Goal: Contribute content: Contribute content

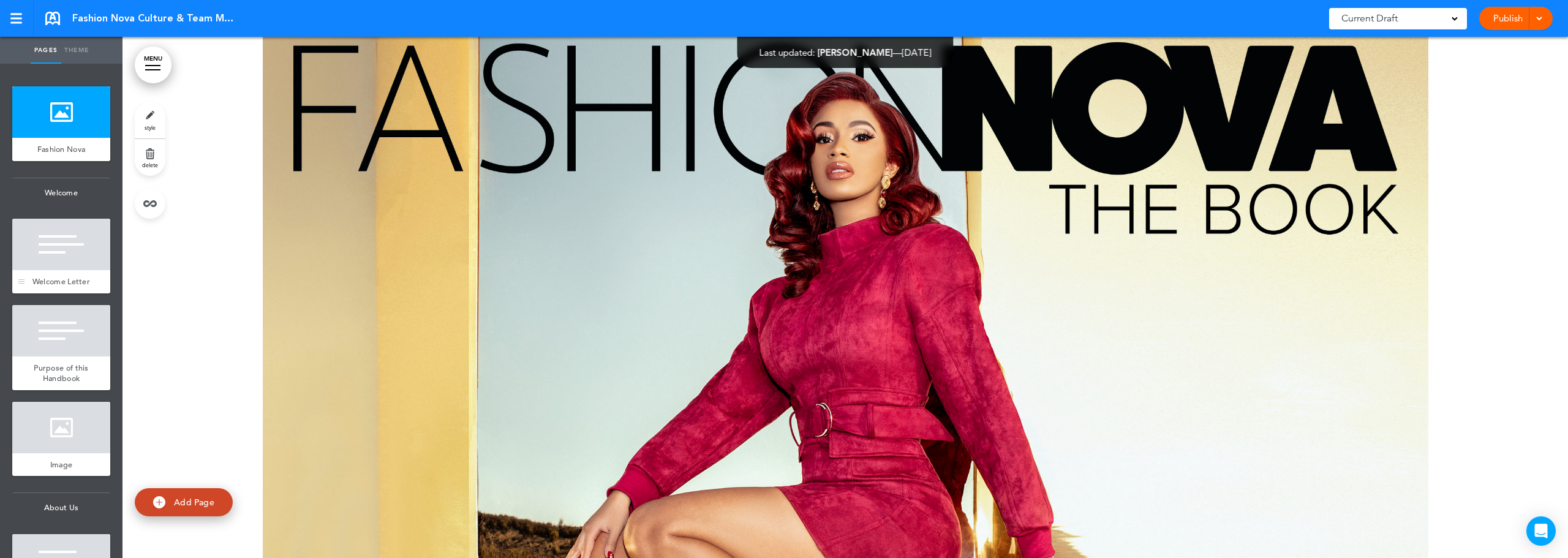
click at [57, 250] on div at bounding box center [61, 244] width 98 height 51
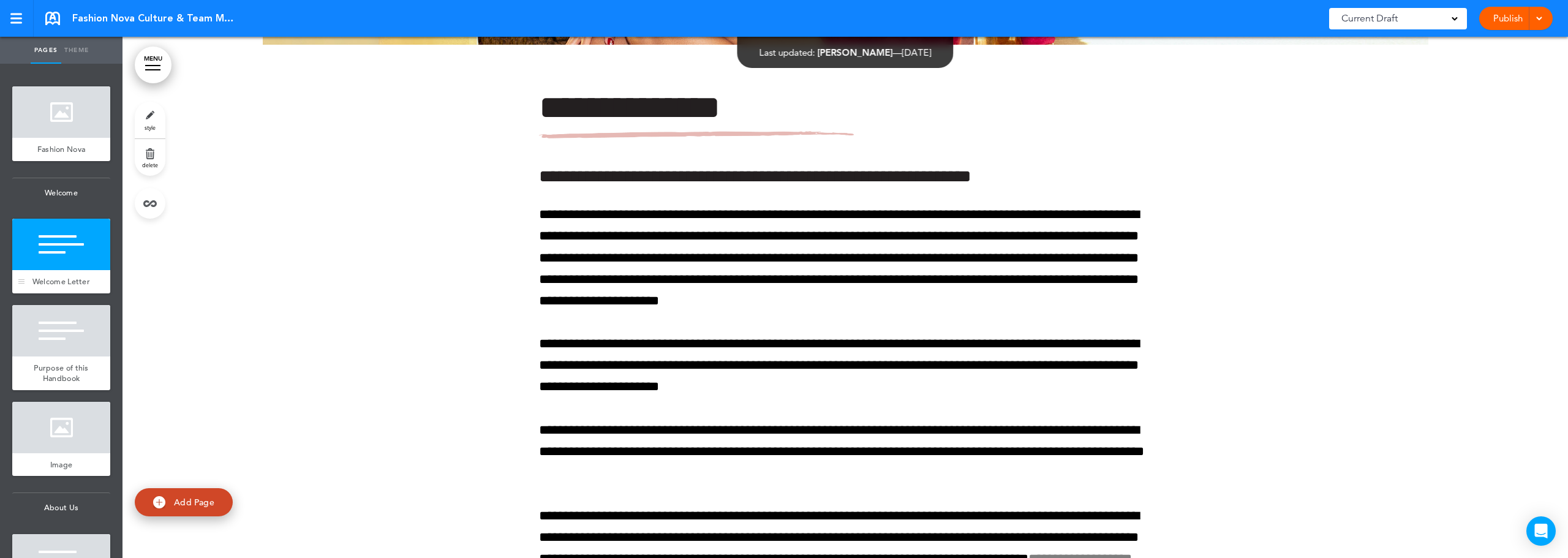
scroll to position [521, 0]
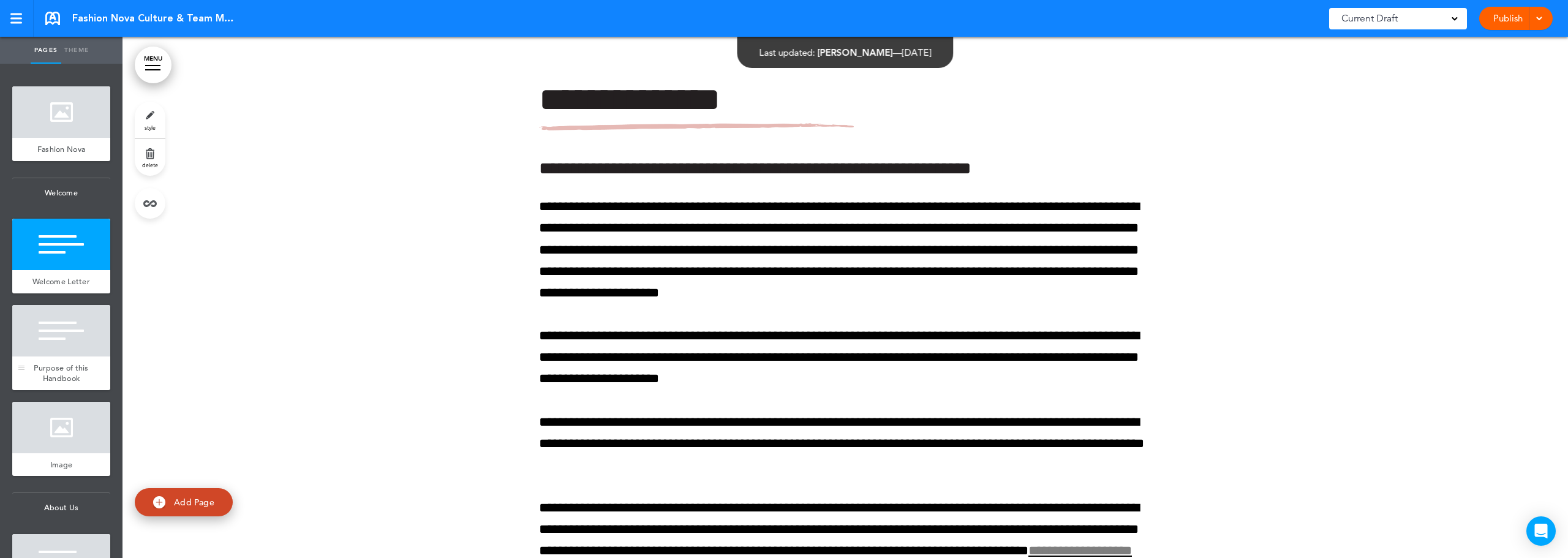
click at [56, 353] on div at bounding box center [61, 330] width 98 height 51
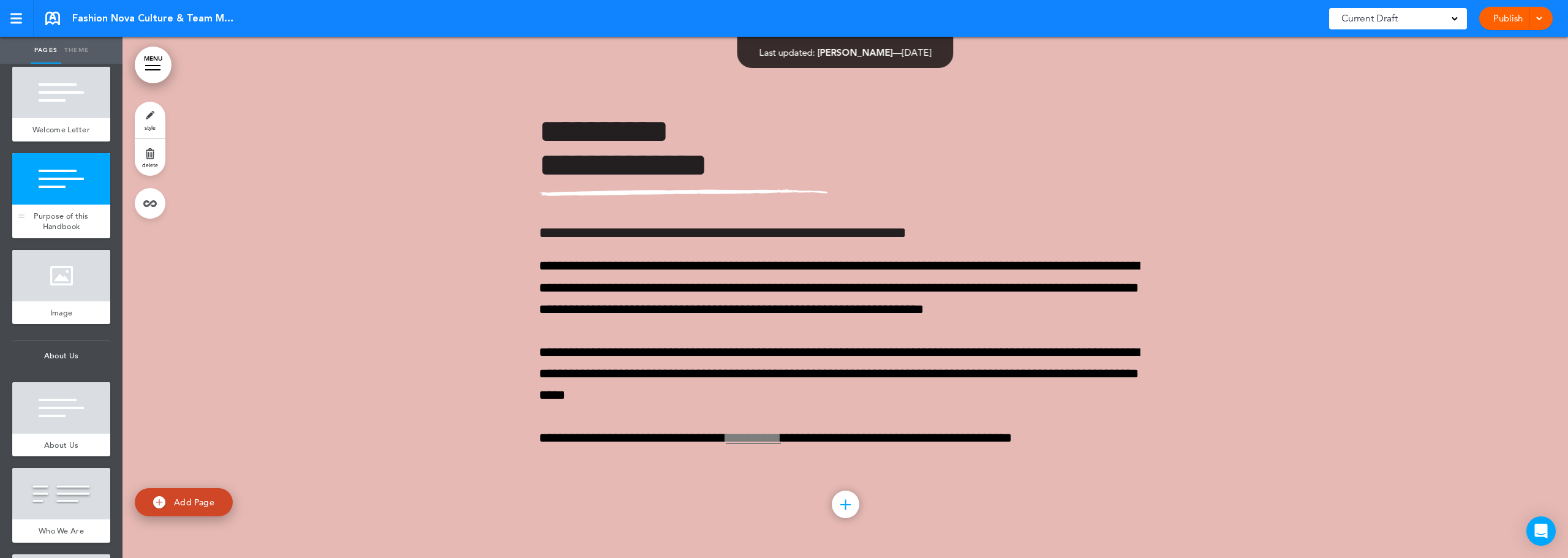
scroll to position [184, 0]
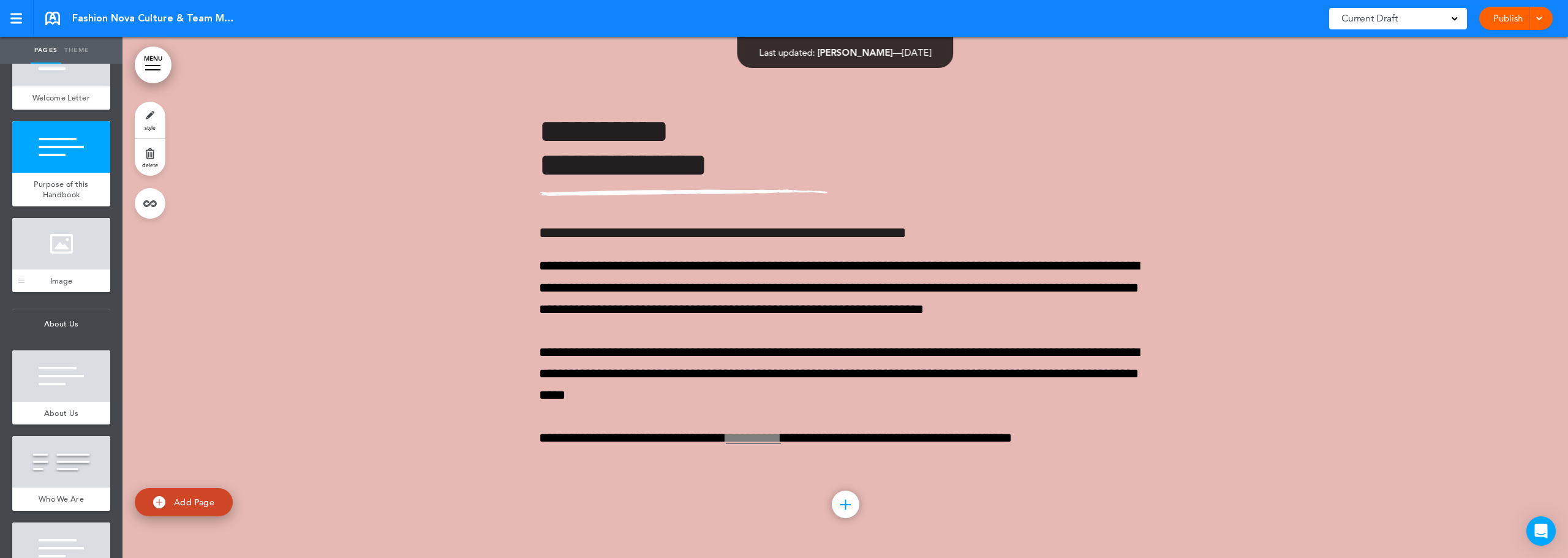
click at [55, 293] on div "Image" at bounding box center [61, 281] width 98 height 24
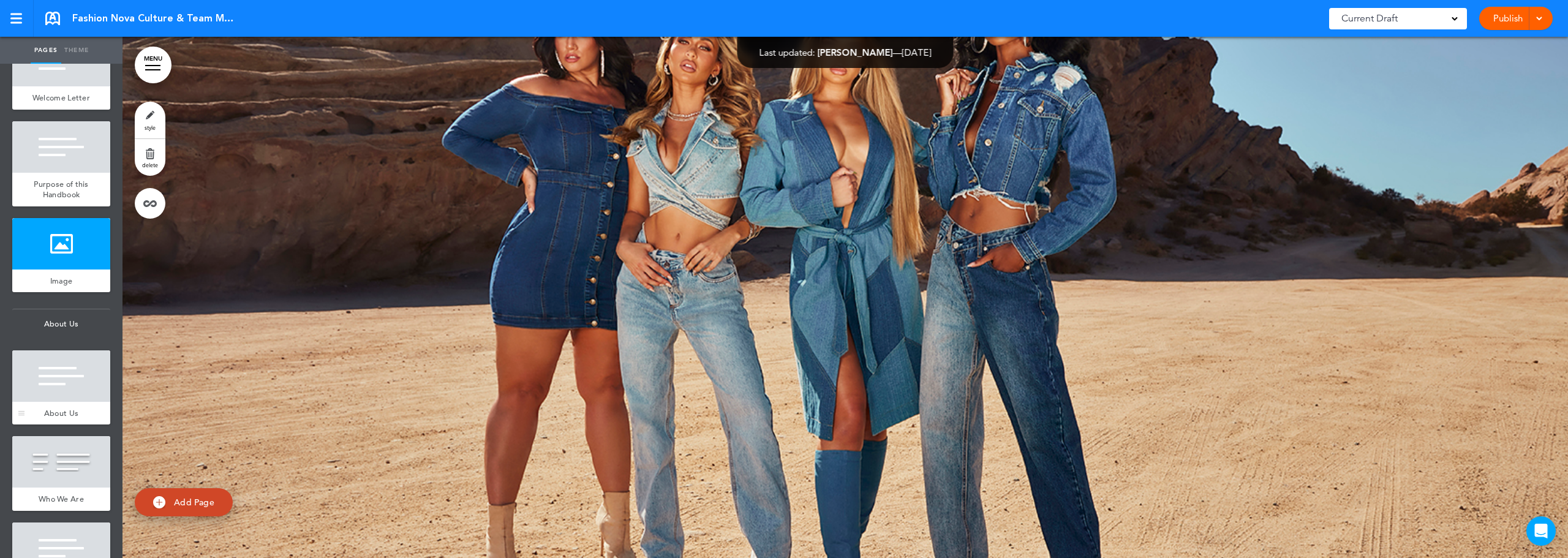
click at [55, 379] on div at bounding box center [61, 376] width 98 height 51
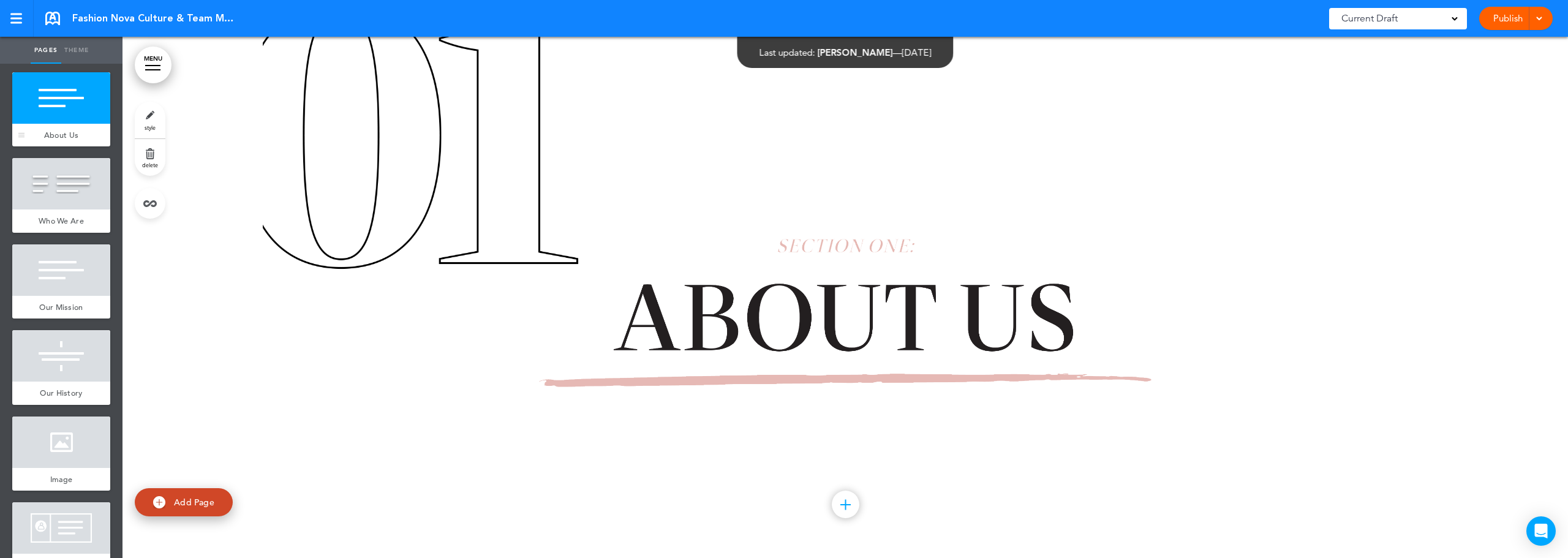
scroll to position [490, 0]
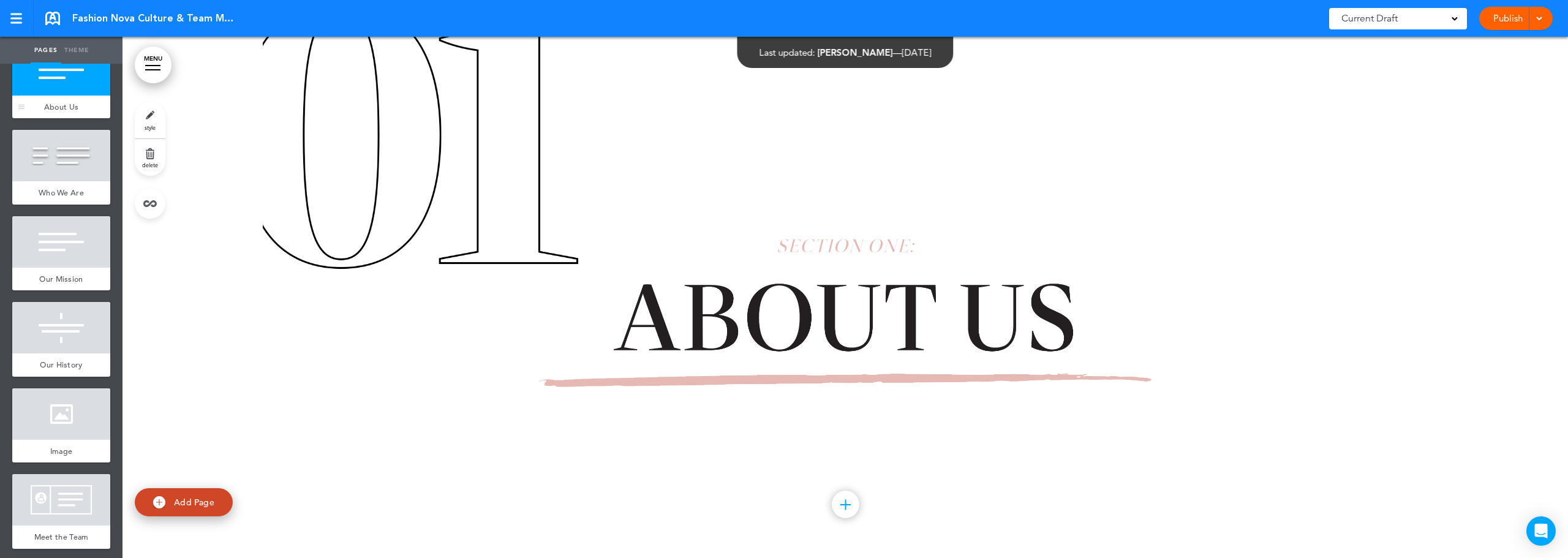
click at [55, 377] on div "Our History" at bounding box center [61, 364] width 98 height 24
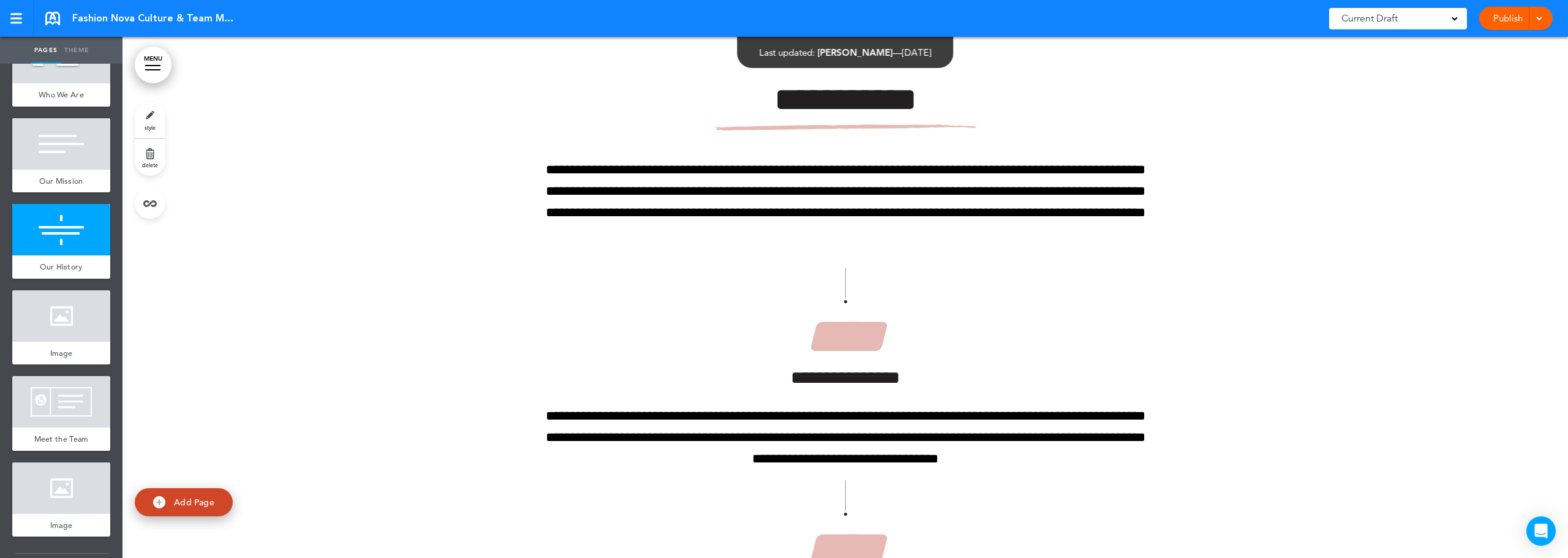
scroll to position [796, 0]
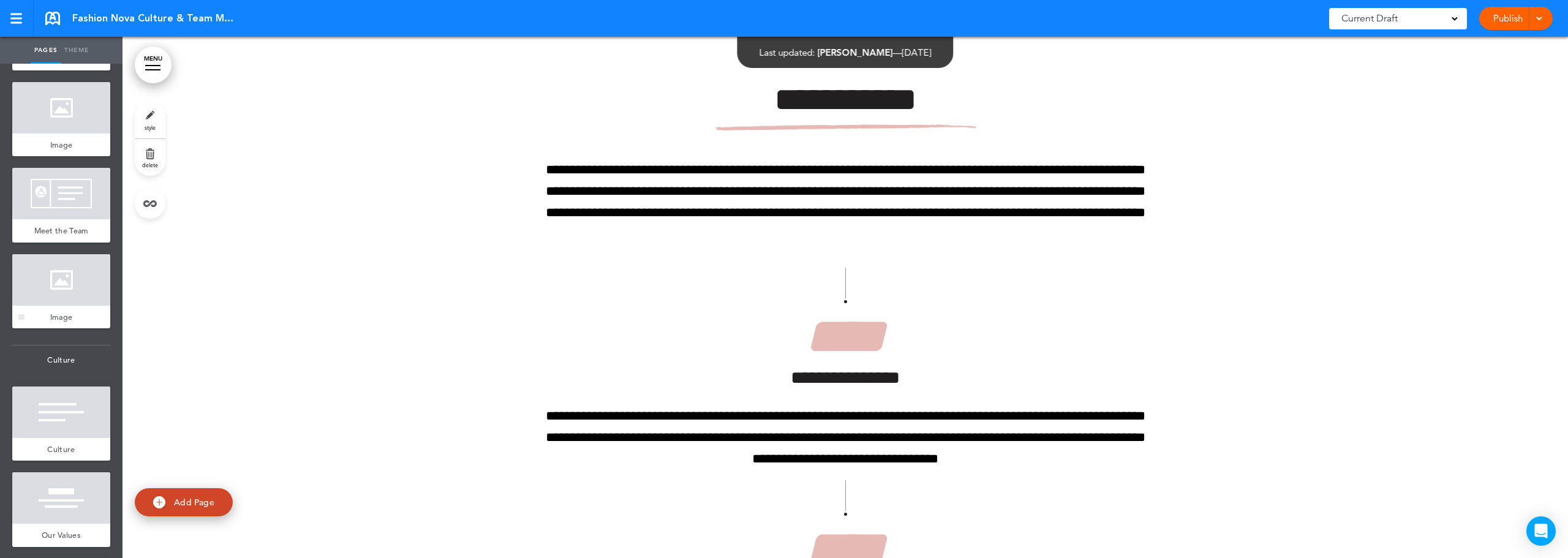
click at [59, 322] on span "Image" at bounding box center [62, 316] width 23 height 11
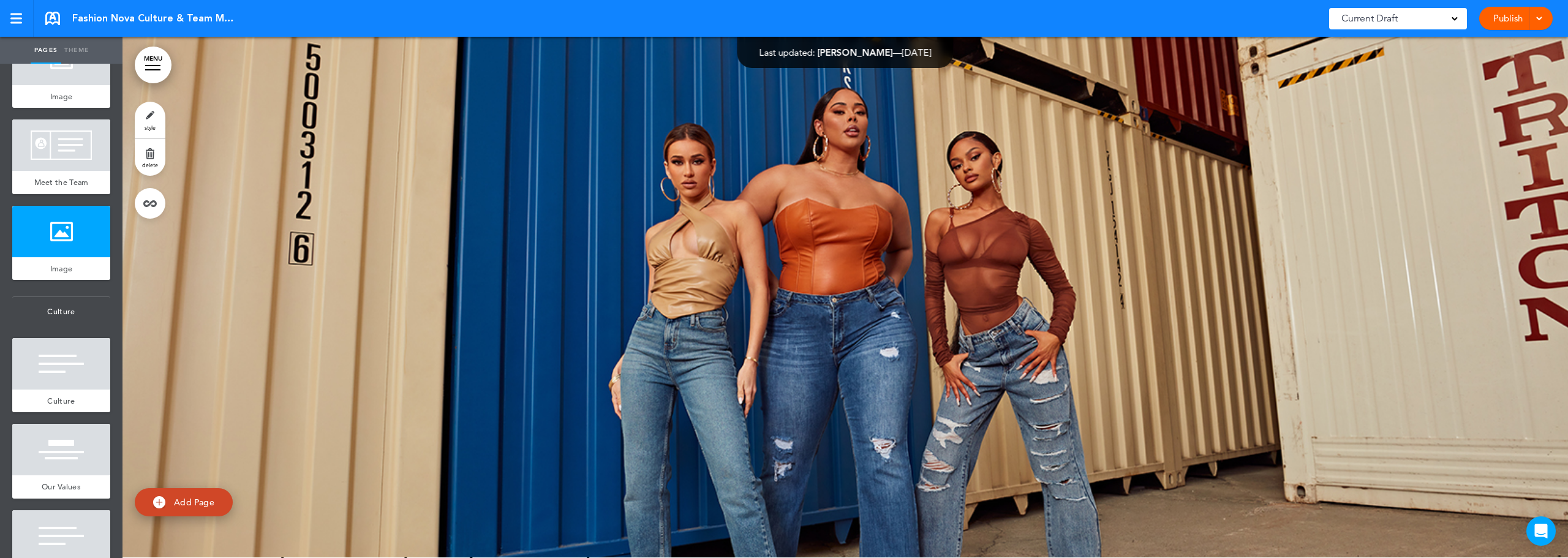
scroll to position [918, 0]
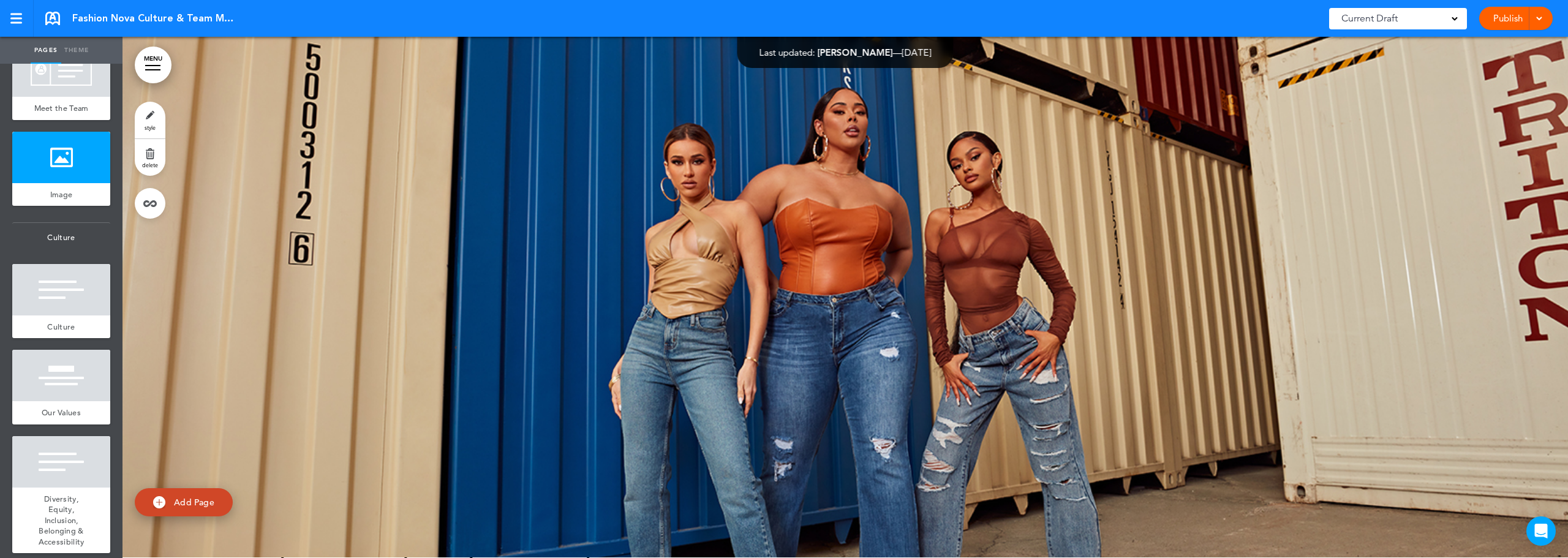
click at [55, 332] on span "Culture" at bounding box center [61, 326] width 28 height 11
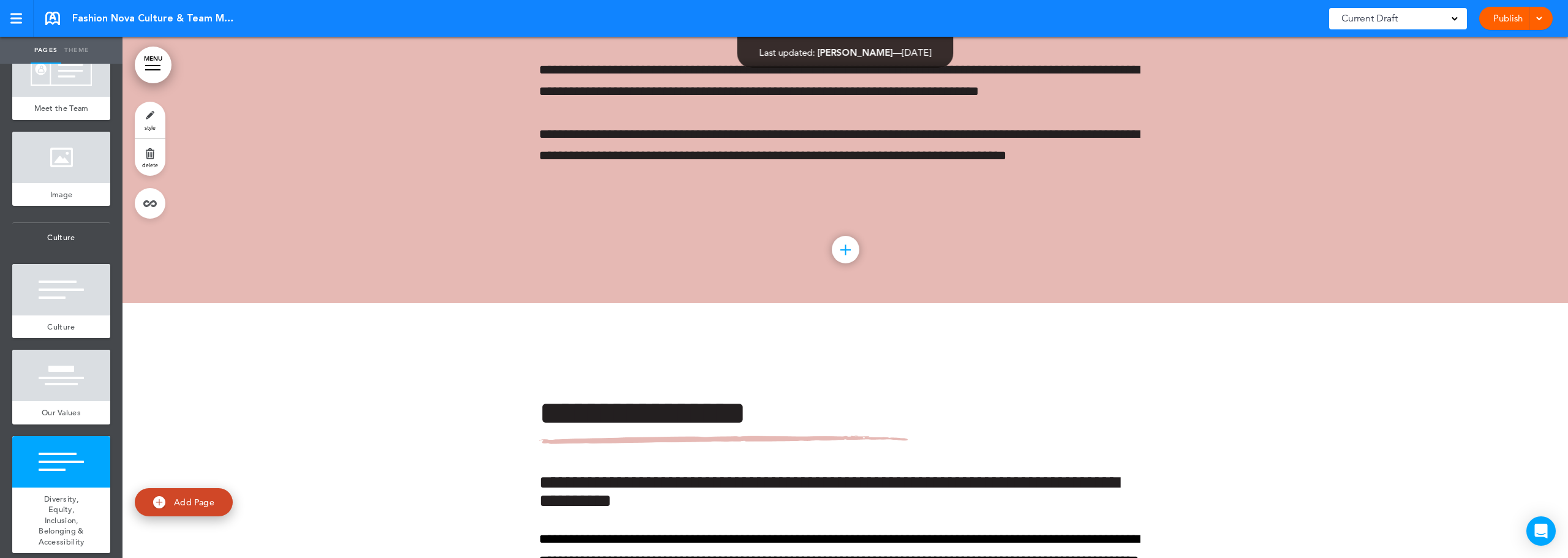
scroll to position [10830, 0]
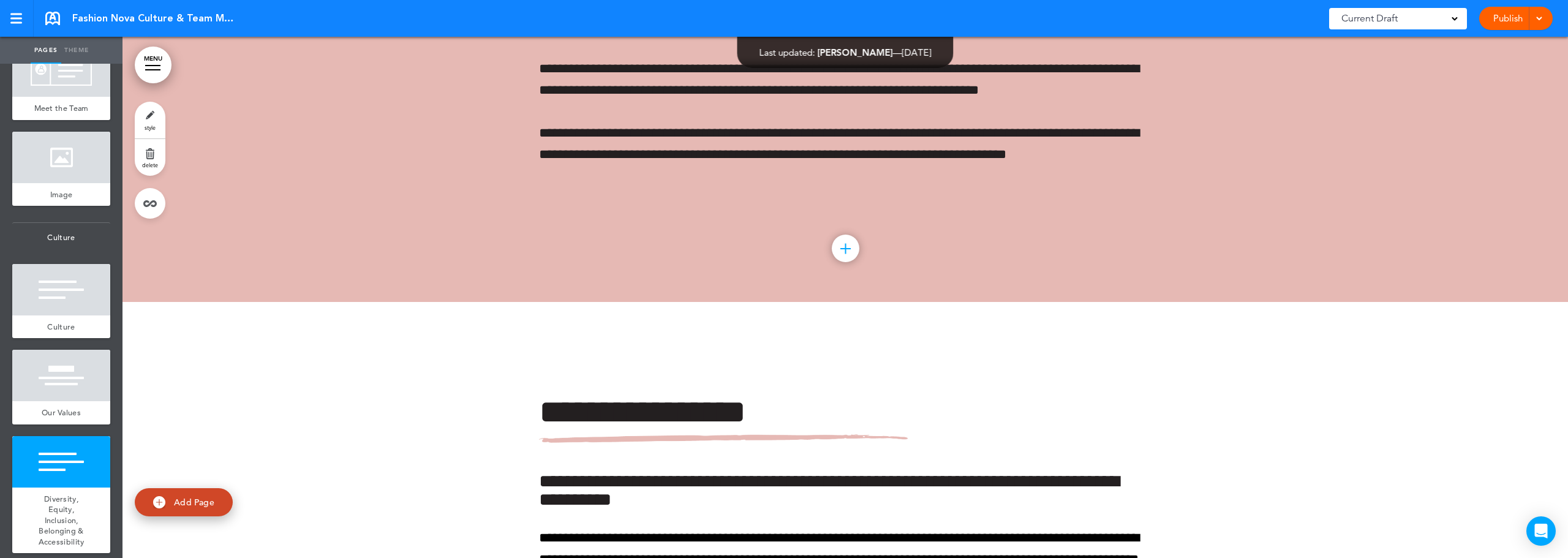
click at [154, 61] on link "MENU" at bounding box center [153, 64] width 37 height 37
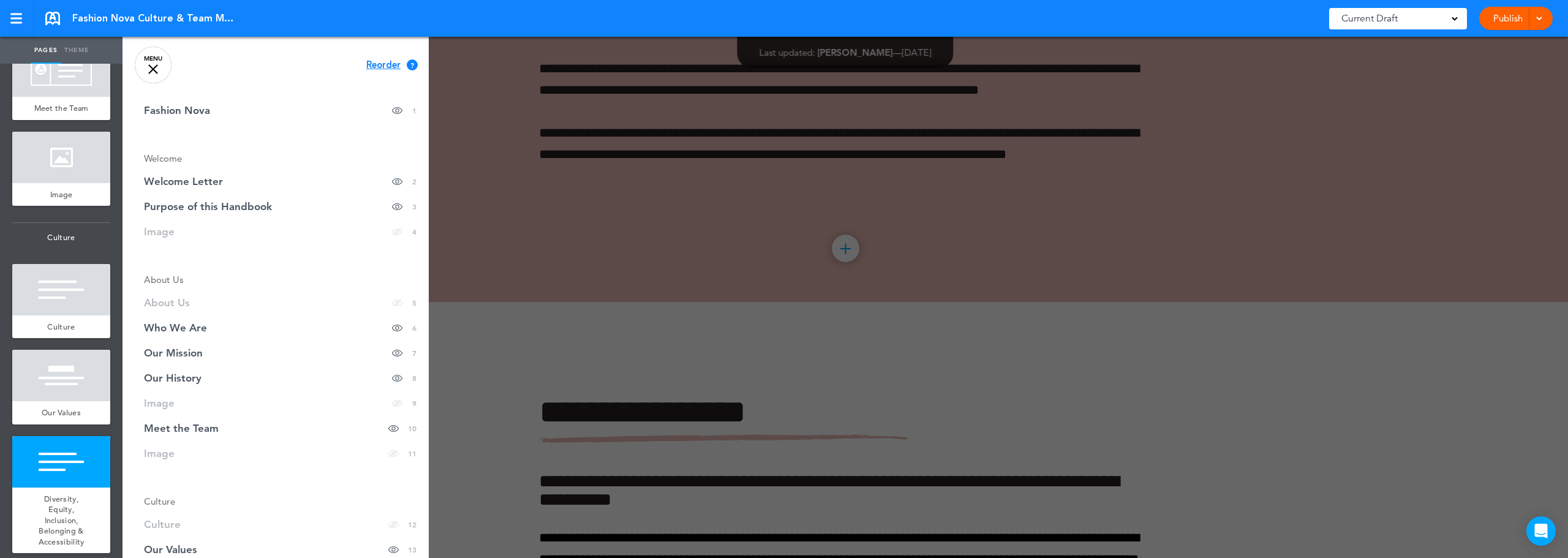
click at [164, 68] on link "MENU" at bounding box center [153, 64] width 37 height 37
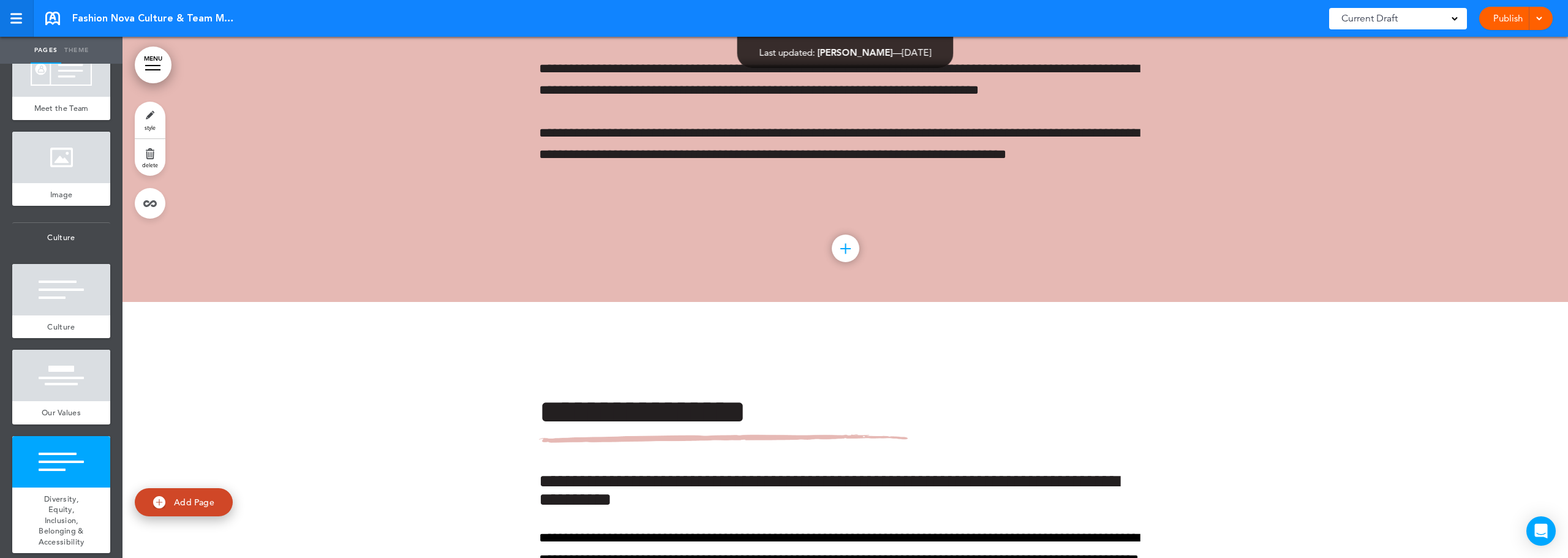
click at [24, 24] on link at bounding box center [16, 18] width 33 height 37
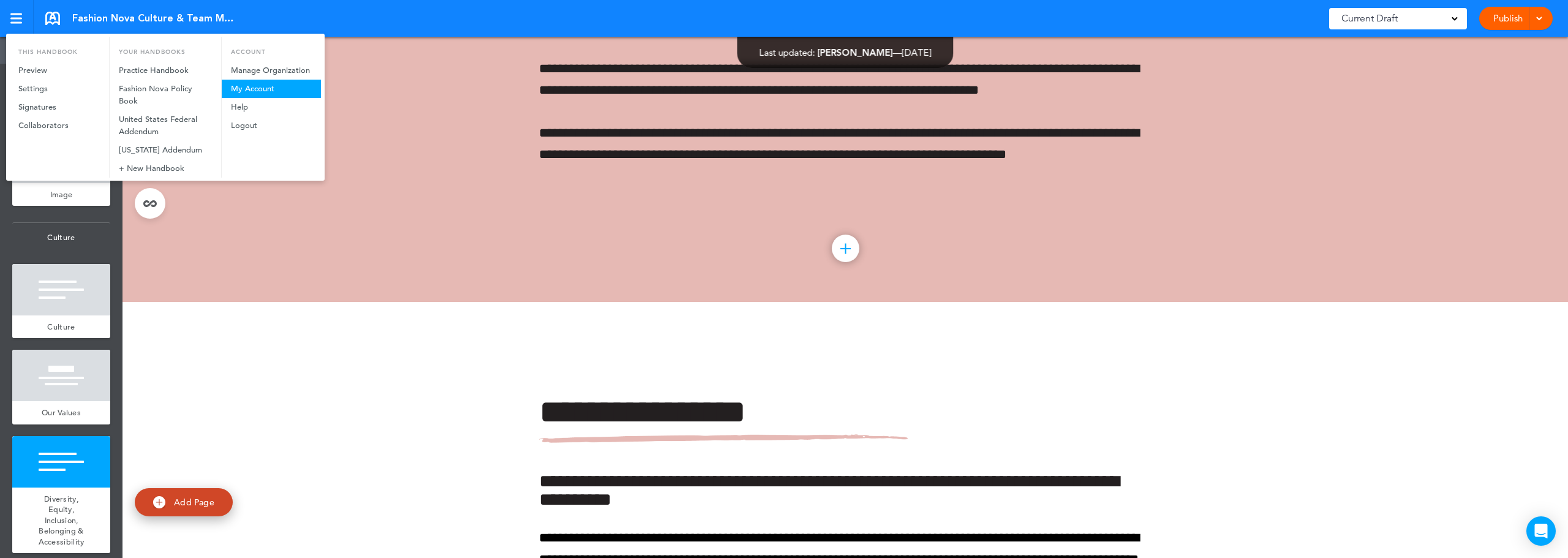
click at [266, 90] on link "My Account" at bounding box center [271, 89] width 99 height 19
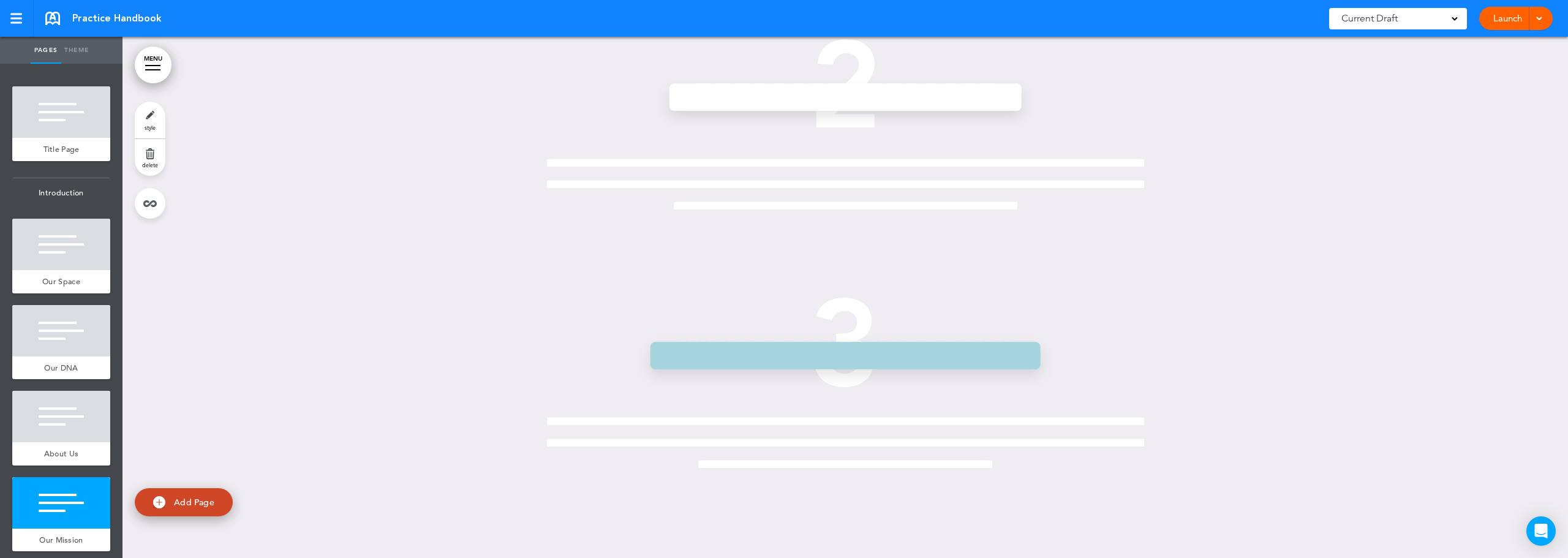
scroll to position [3368, 0]
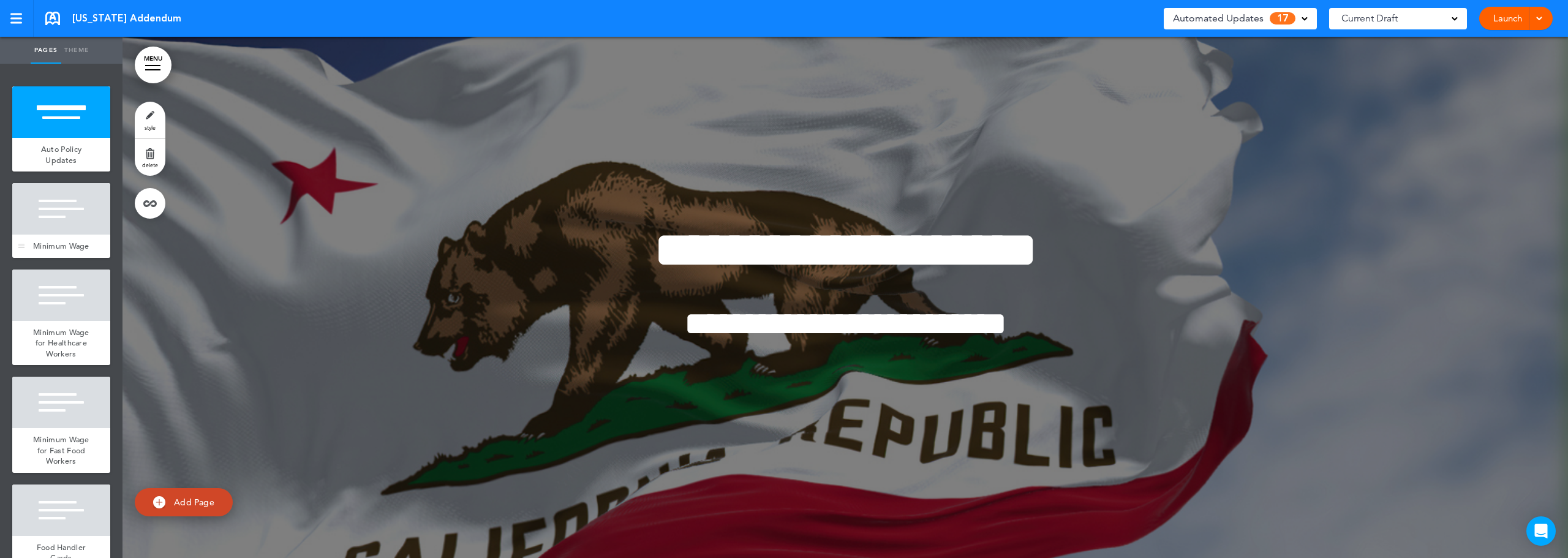
click at [61, 251] on div "Minimum Wage" at bounding box center [61, 246] width 98 height 24
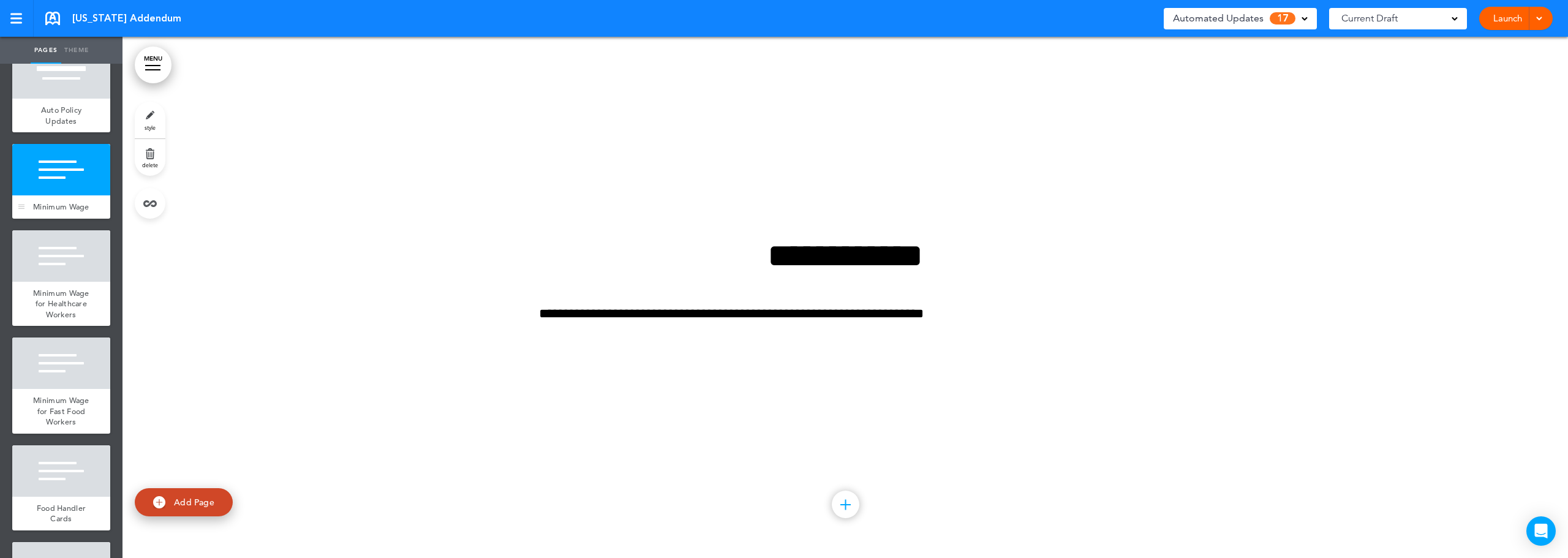
scroll to position [61, 0]
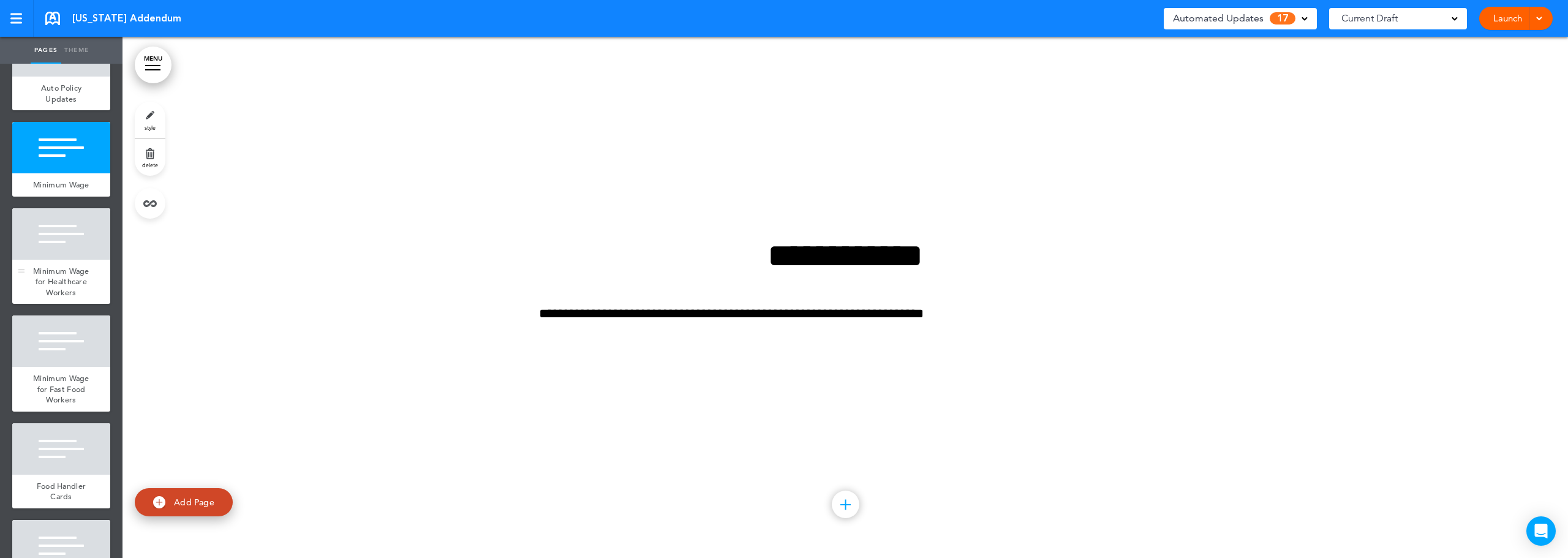
click at [61, 251] on div at bounding box center [61, 233] width 98 height 51
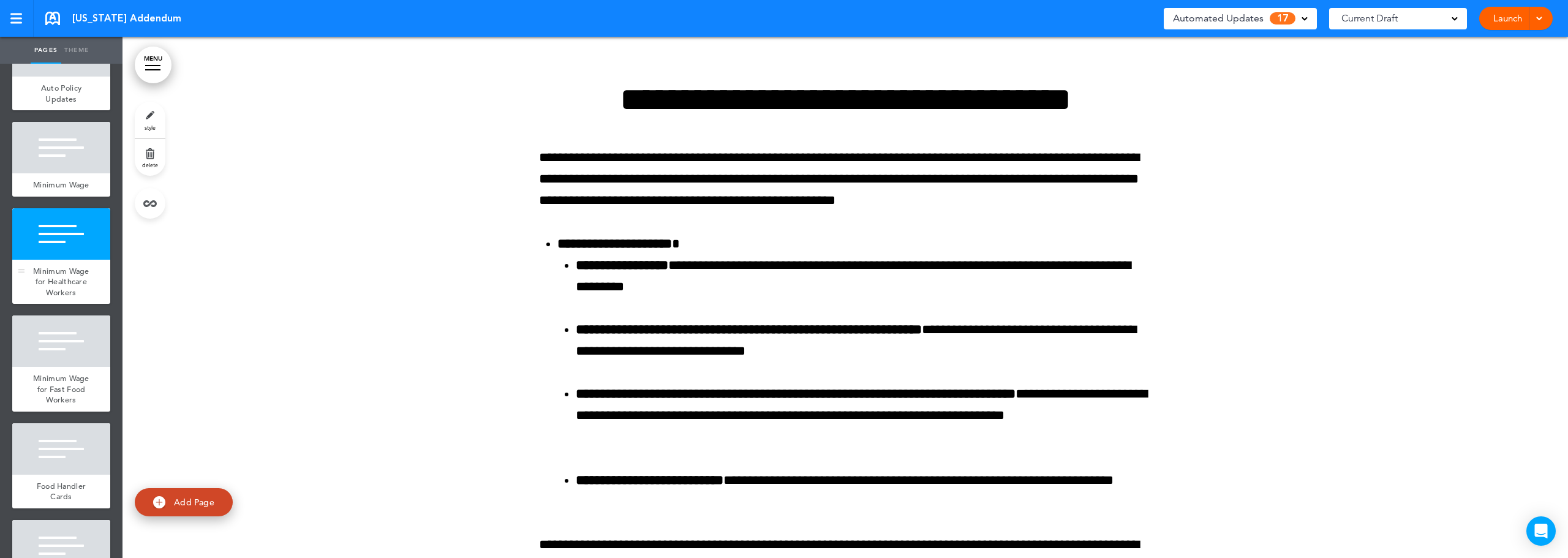
scroll to position [184, 0]
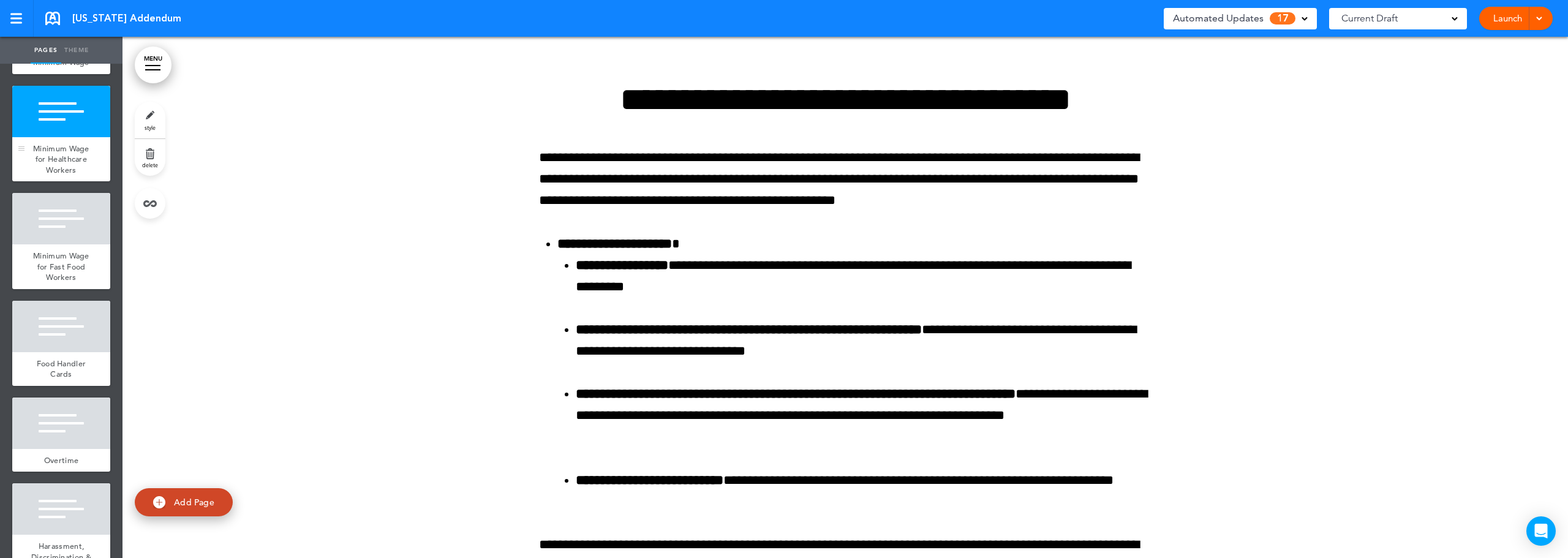
click at [61, 244] on div at bounding box center [61, 218] width 98 height 51
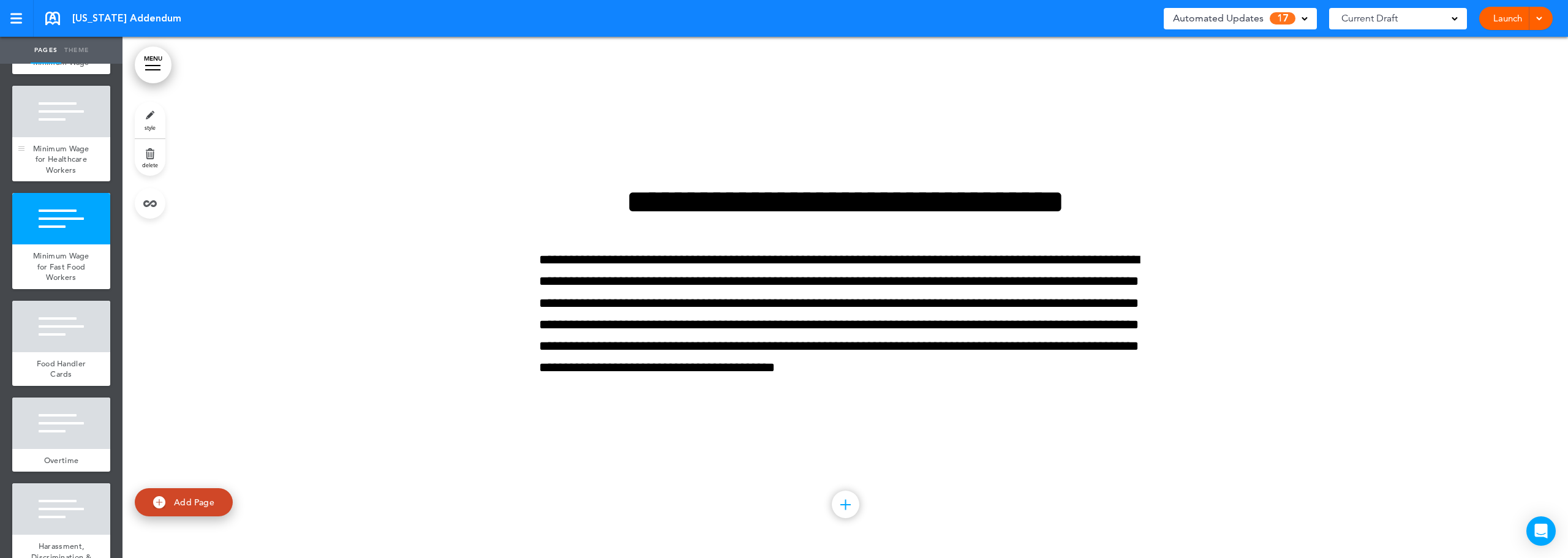
scroll to position [245, 0]
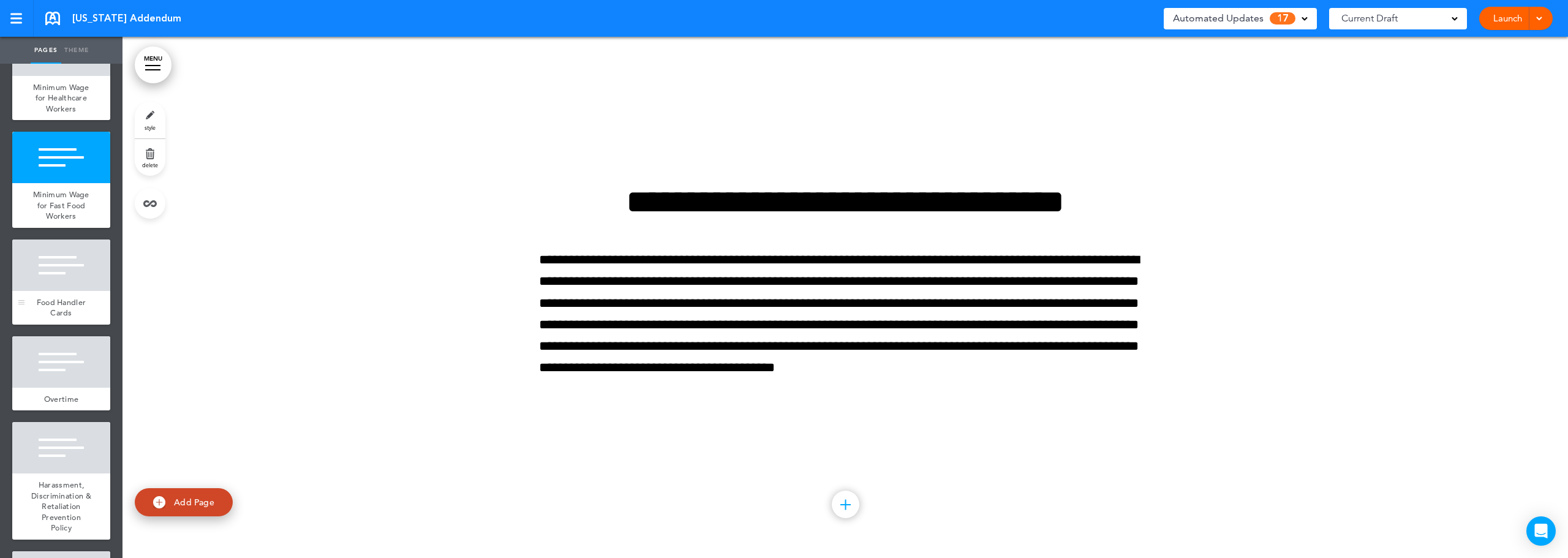
click at [68, 273] on div at bounding box center [61, 264] width 98 height 51
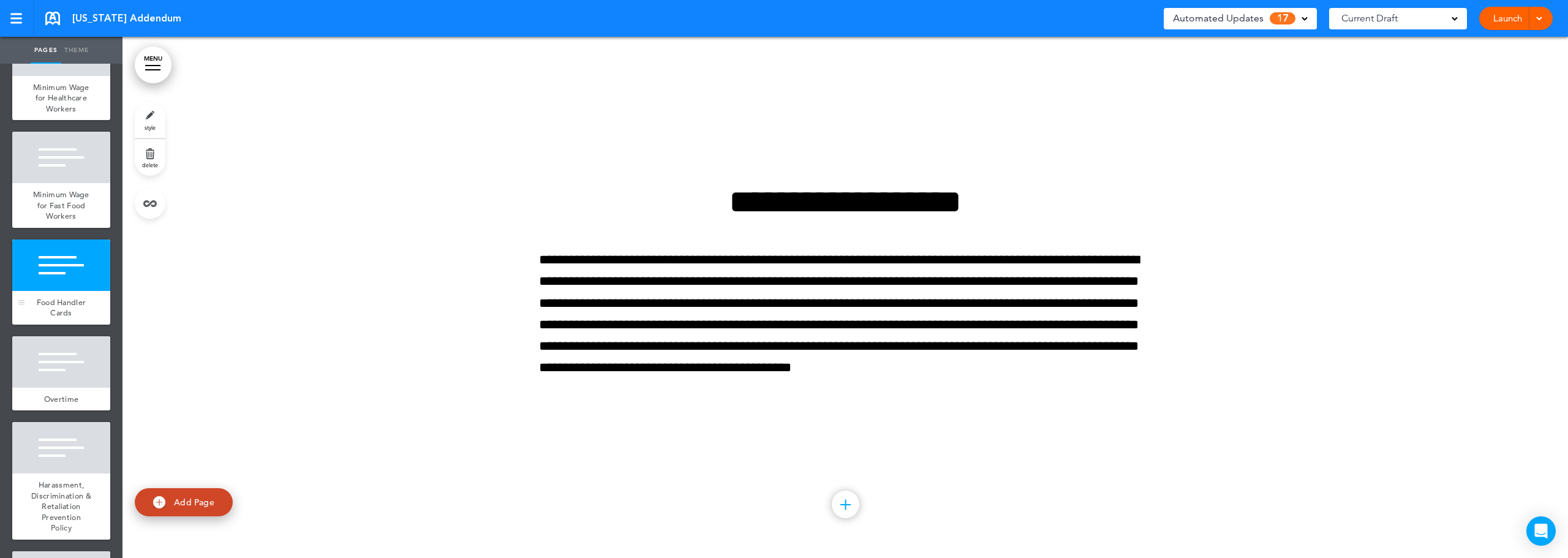
scroll to position [429, 0]
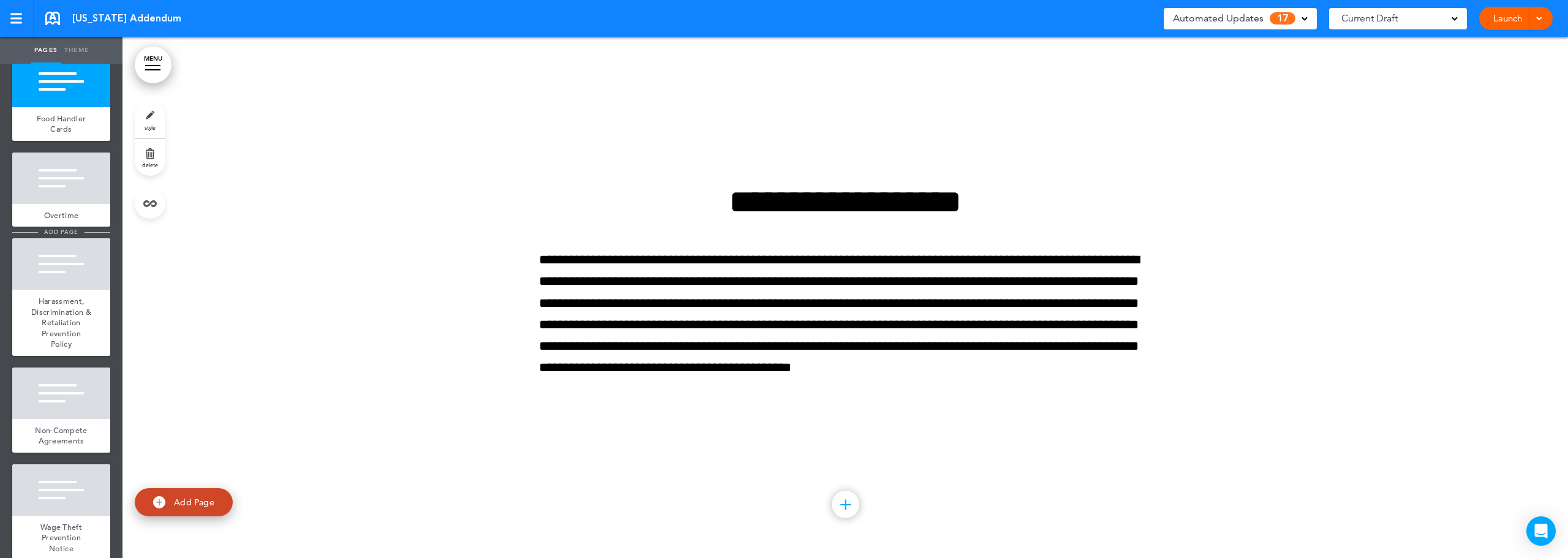
click at [71, 236] on span "add page" at bounding box center [61, 232] width 46 height 8
type input "********"
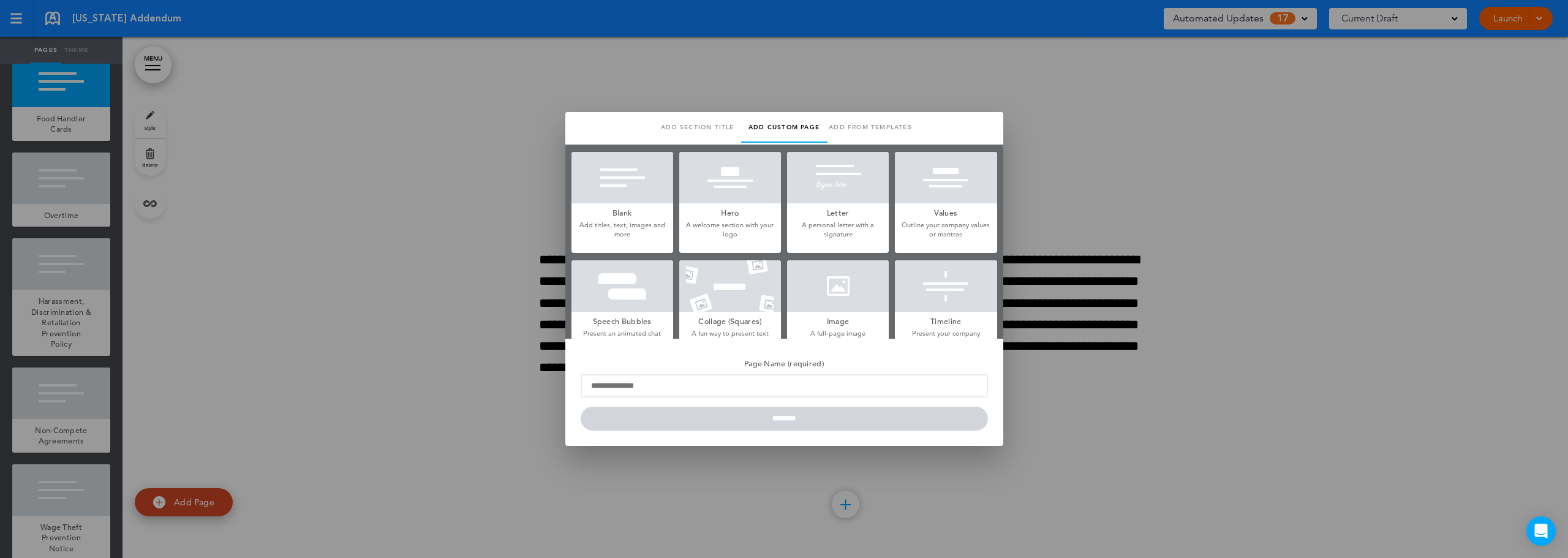
click at [71, 234] on div at bounding box center [784, 279] width 1568 height 558
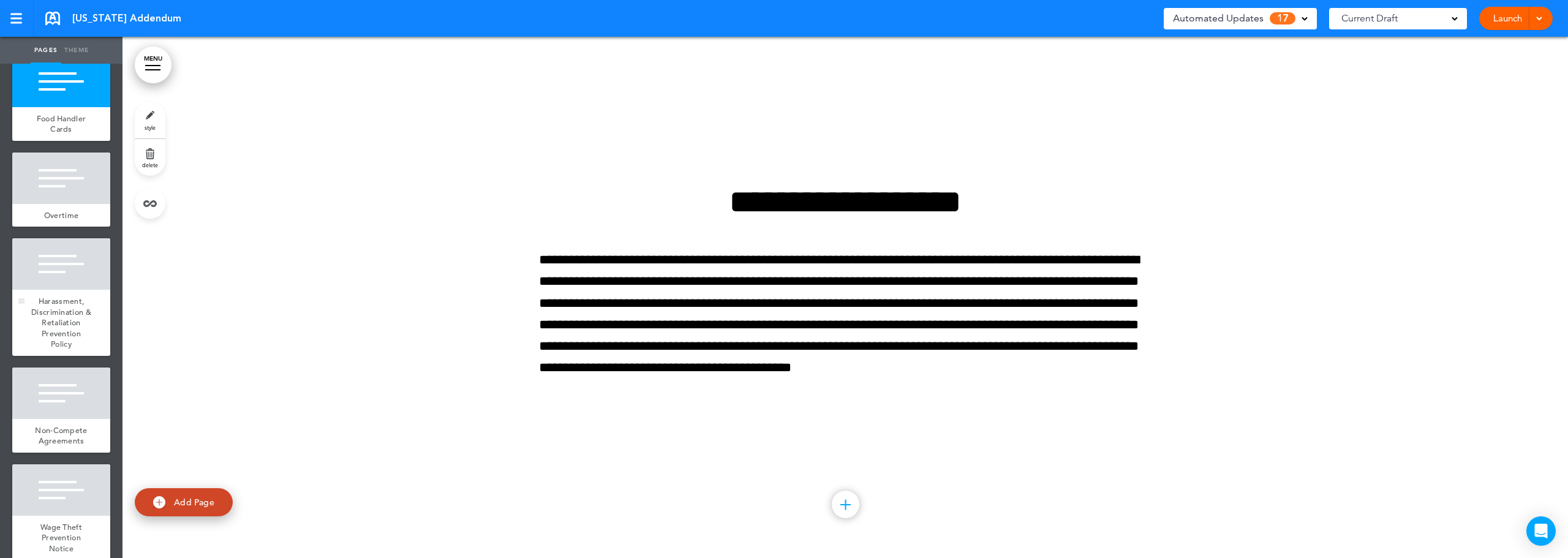
click at [69, 290] on div at bounding box center [61, 264] width 98 height 51
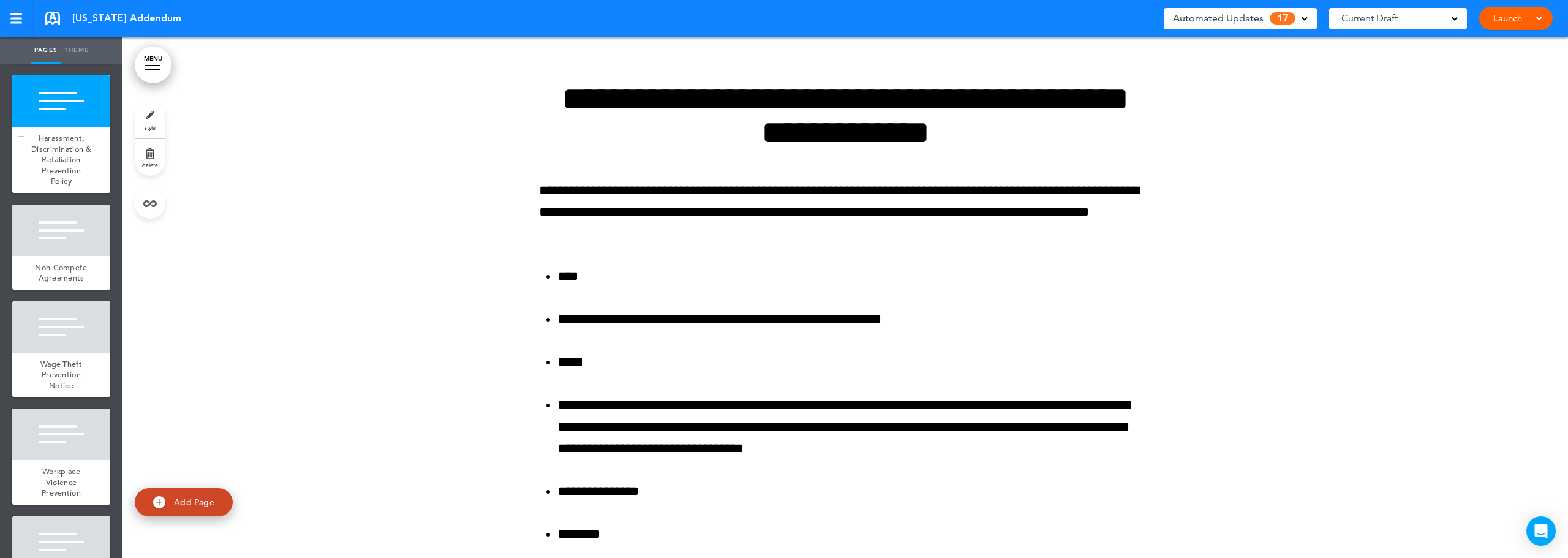
scroll to position [612, 0]
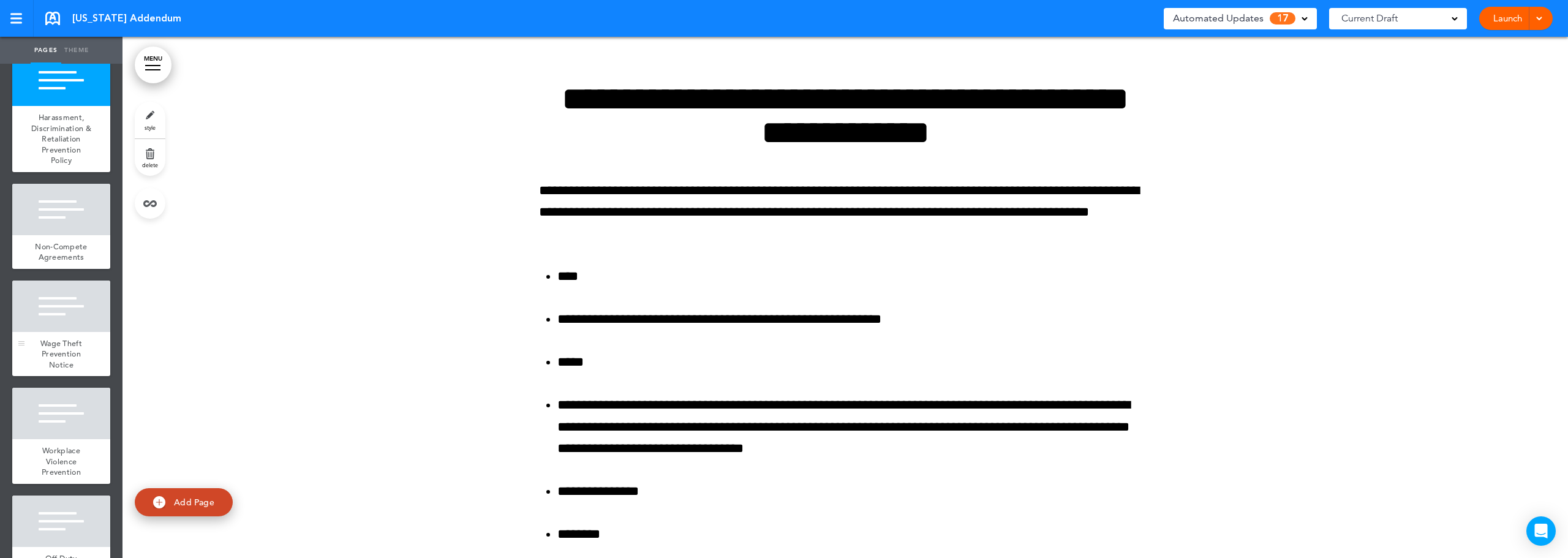
click at [77, 332] on div at bounding box center [61, 306] width 98 height 51
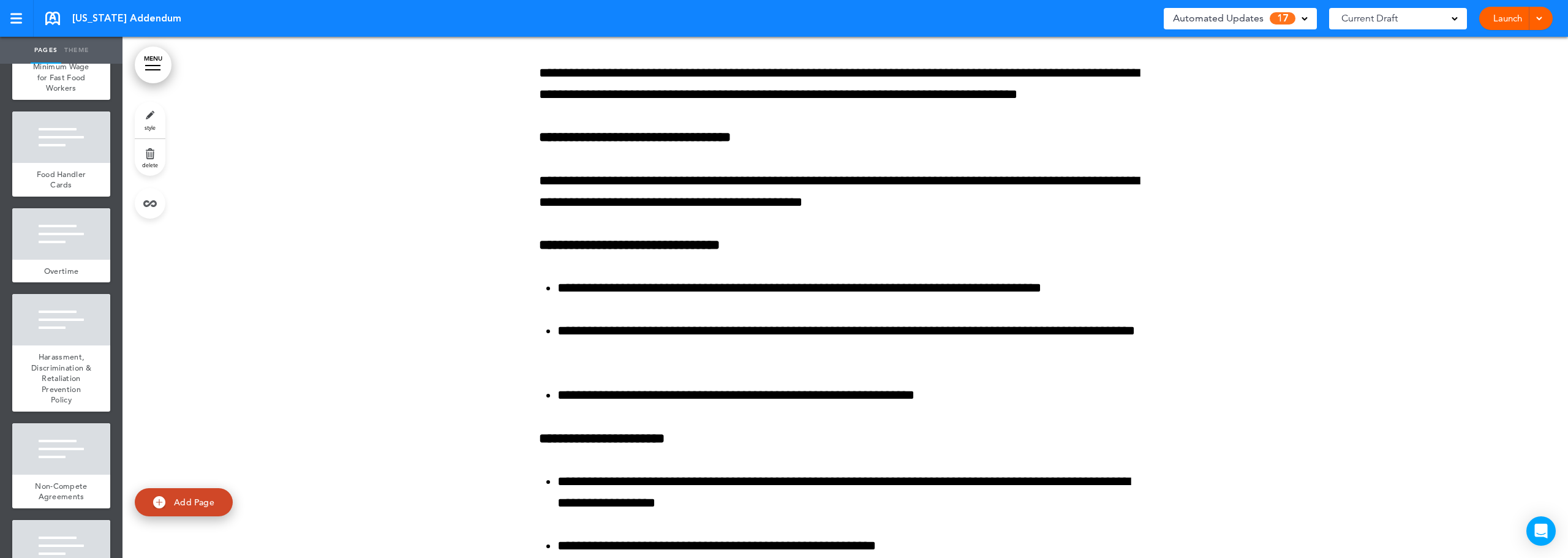
scroll to position [368, 0]
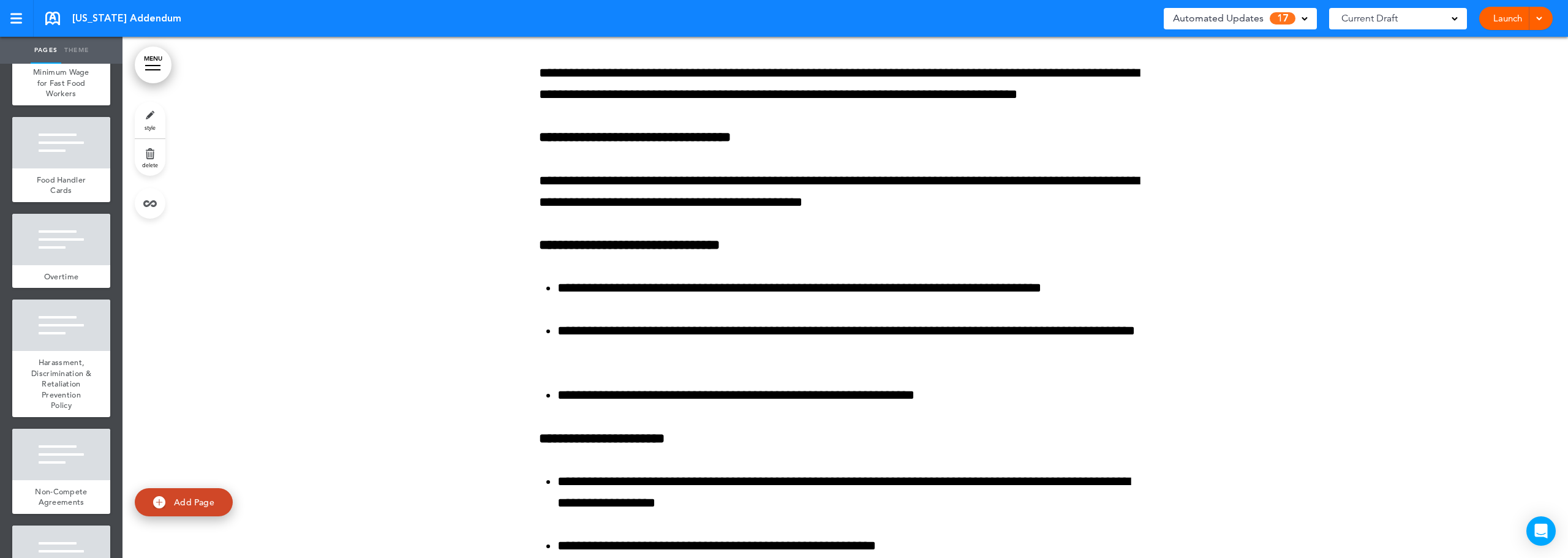
click at [68, 40] on link "Theme" at bounding box center [76, 50] width 31 height 27
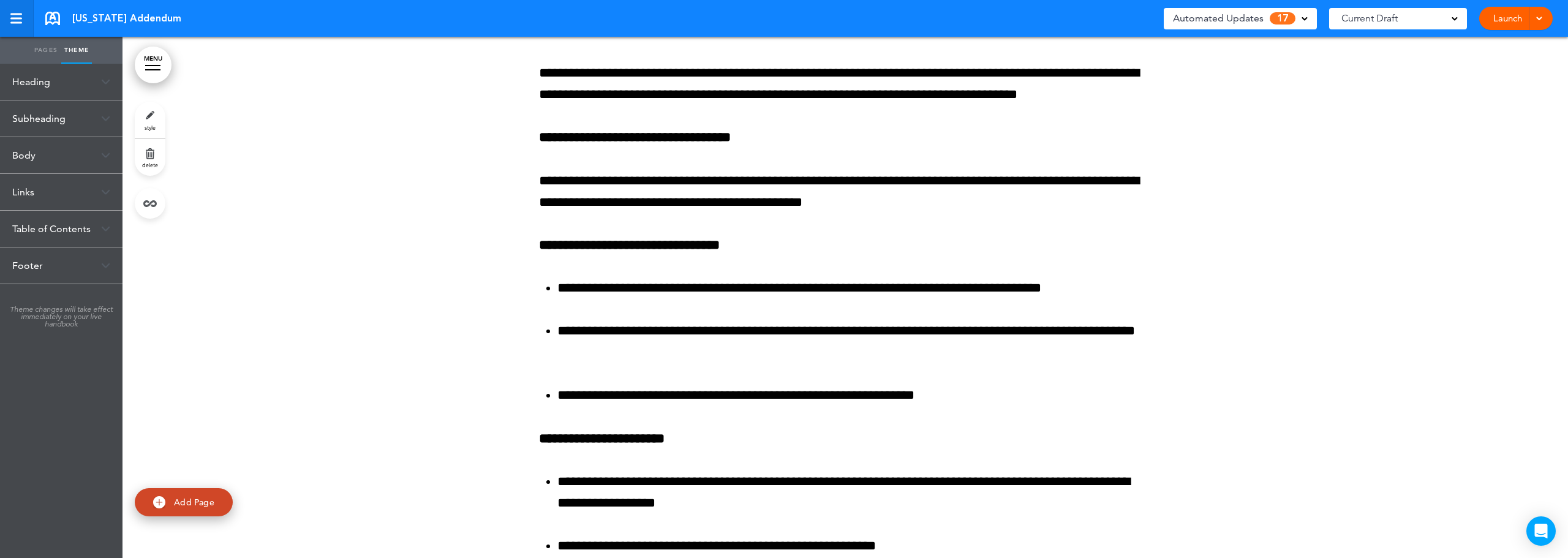
click at [19, 20] on div at bounding box center [16, 19] width 11 height 11
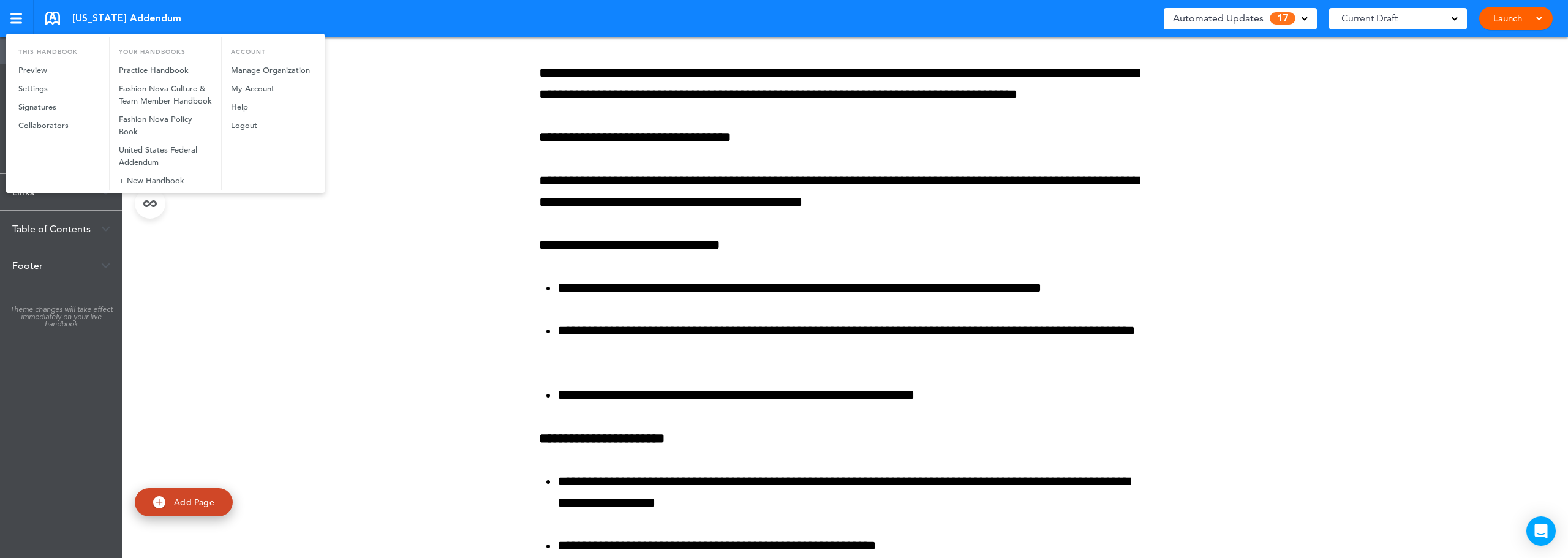
click at [456, 302] on div at bounding box center [784, 279] width 1568 height 558
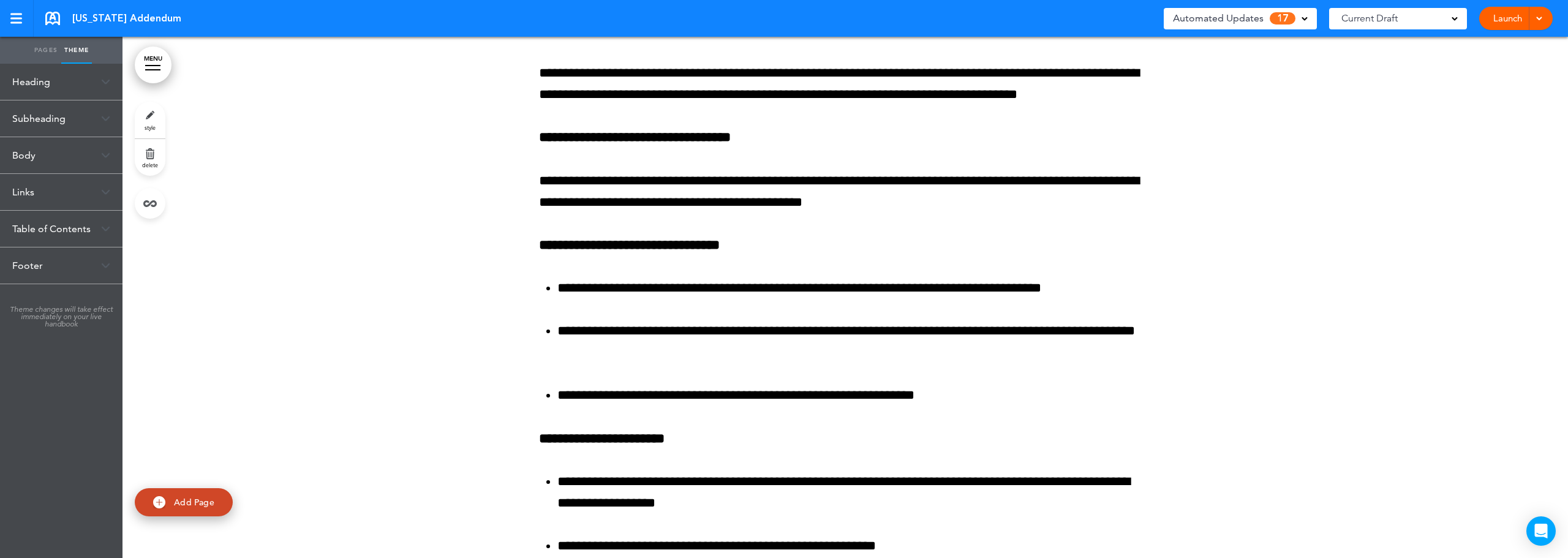
click at [155, 66] on div at bounding box center [152, 66] width 15 height 2
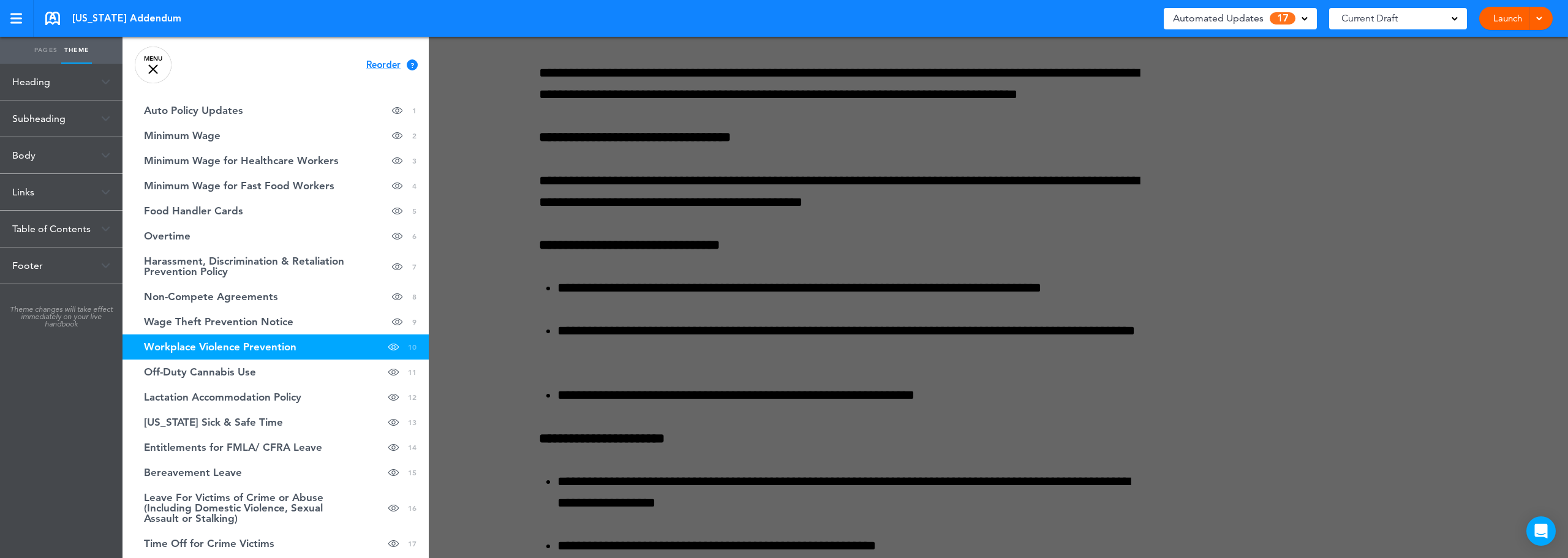
click at [466, 109] on div at bounding box center [906, 279] width 1568 height 558
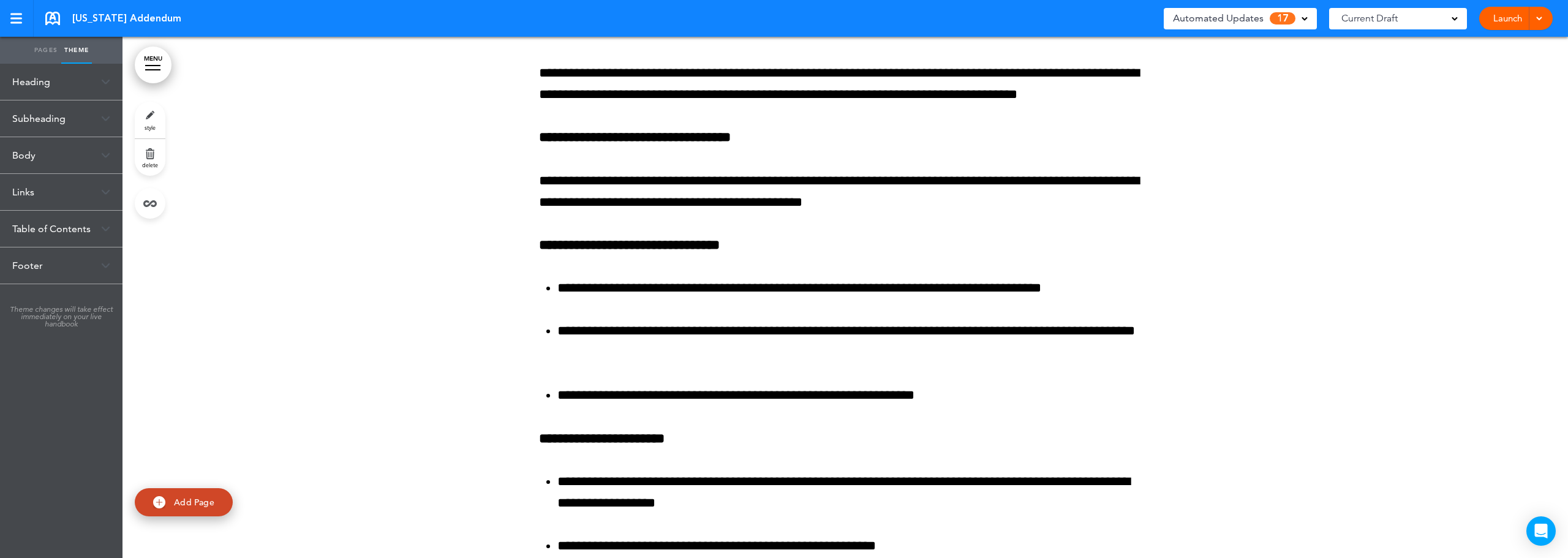
scroll to position [3920, 0]
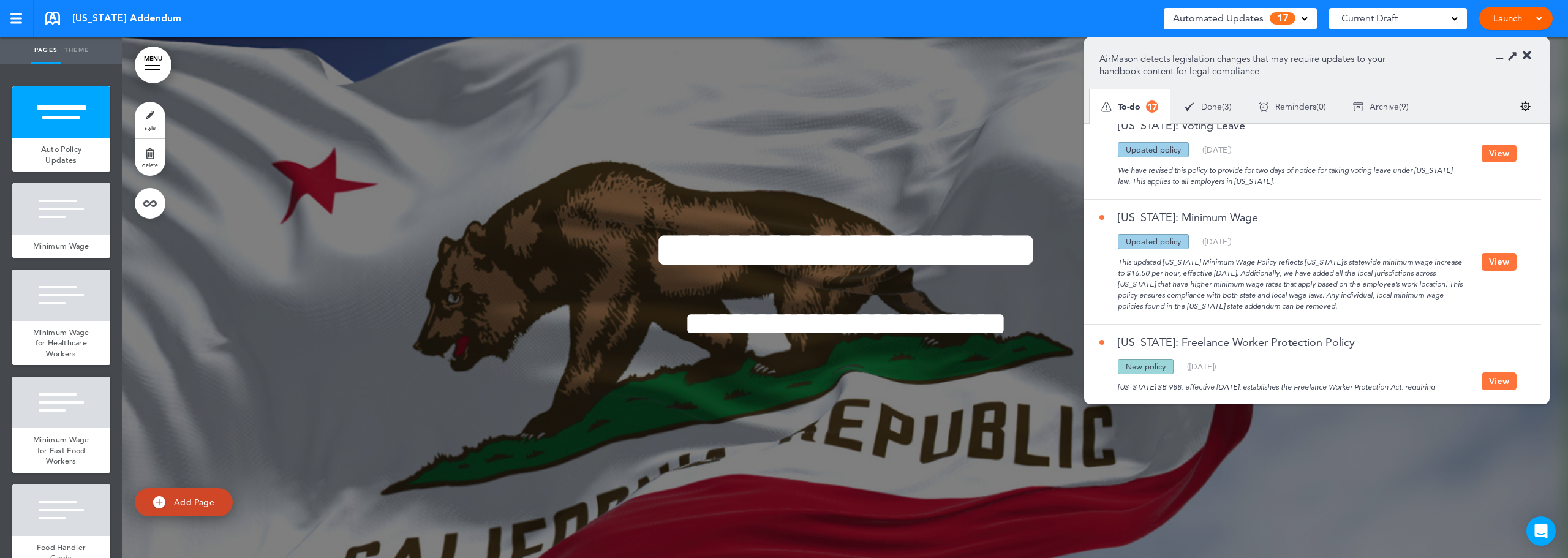
scroll to position [796, 0]
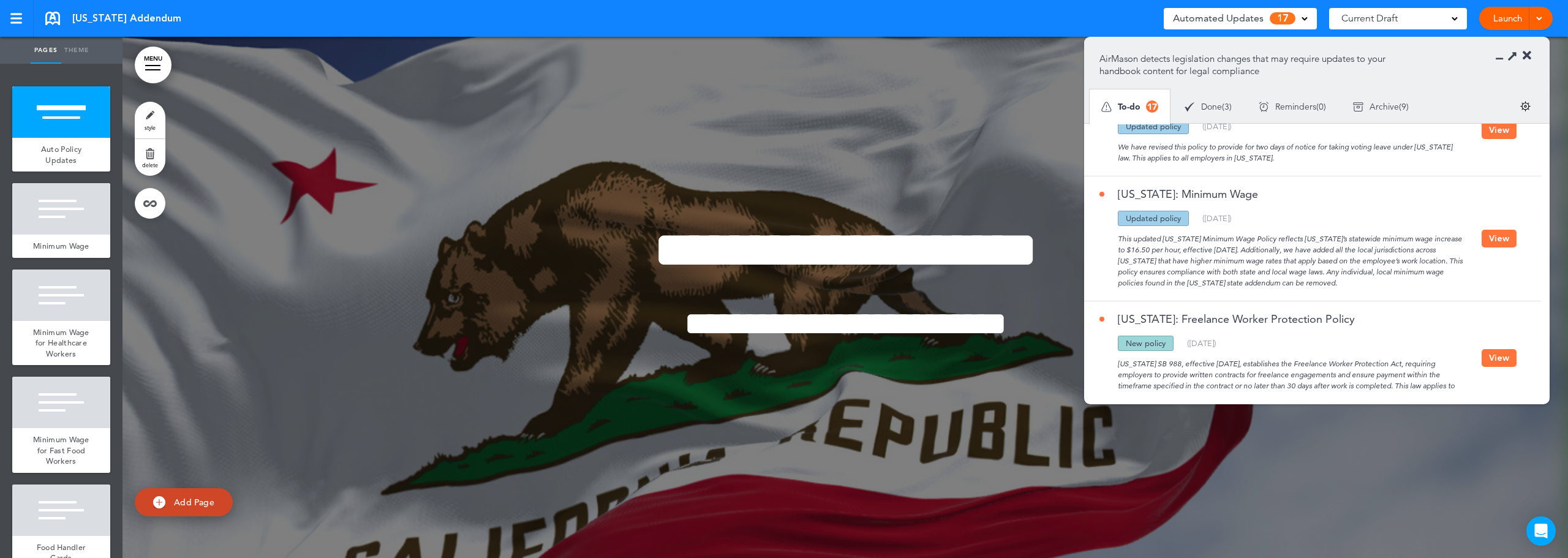
click at [637, 181] on div "**********" at bounding box center [845, 298] width 613 height 239
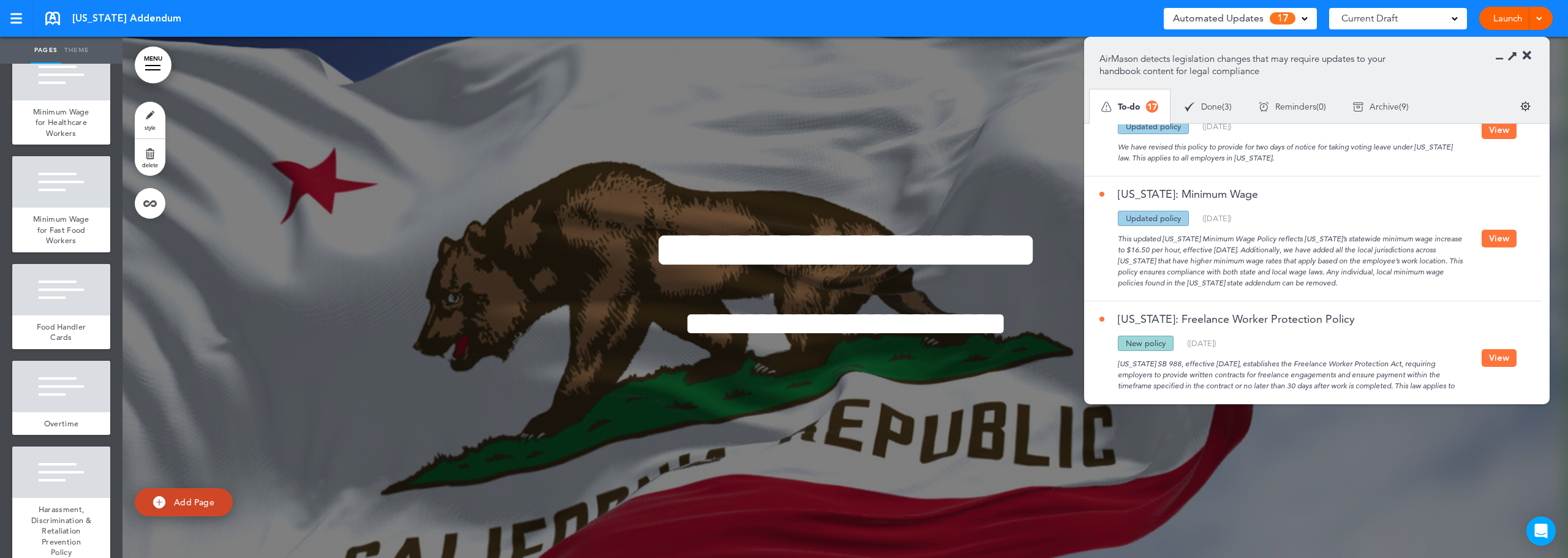
scroll to position [245, 0]
